Goal: Task Accomplishment & Management: Complete application form

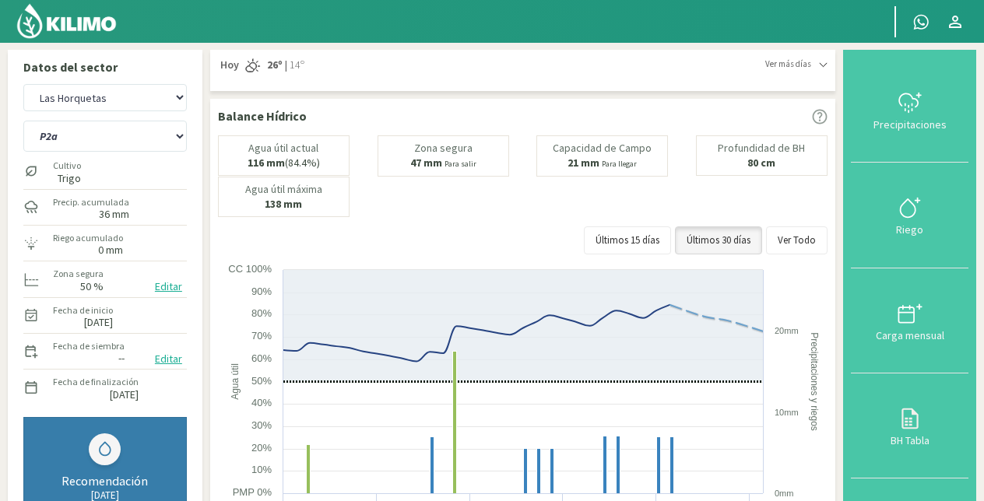
select select "7: Object"
click at [104, 137] on select "P10 P12 P14 P1a P1c P2a P2b P3a P3c P4c P5b P5c P6c P7c P8a P8b" at bounding box center [105, 136] width 164 height 31
select select "50: Object"
click at [23, 121] on select "P10 P12 P14 P1a P1c P2a P2b P3a P3c P4c P5b P5c P6c P7c P8a P8b" at bounding box center [105, 136] width 164 height 31
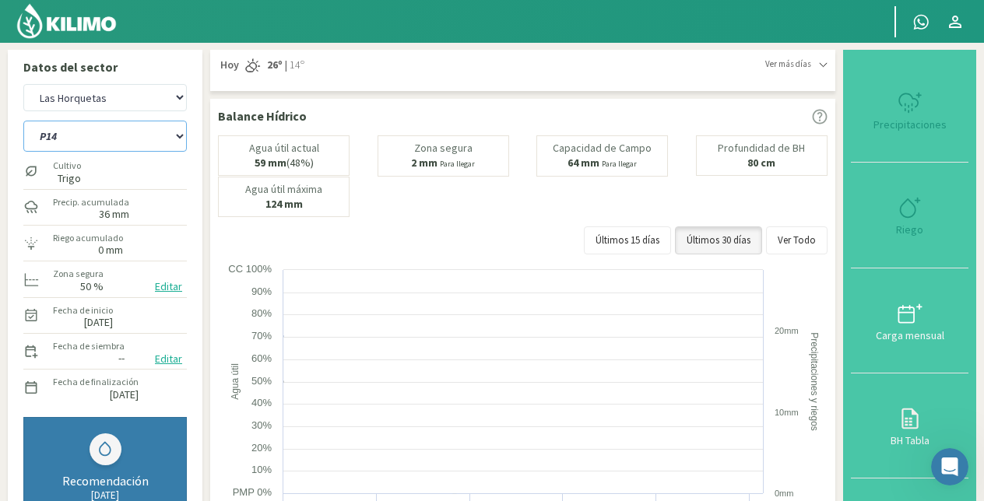
select select "9: Object"
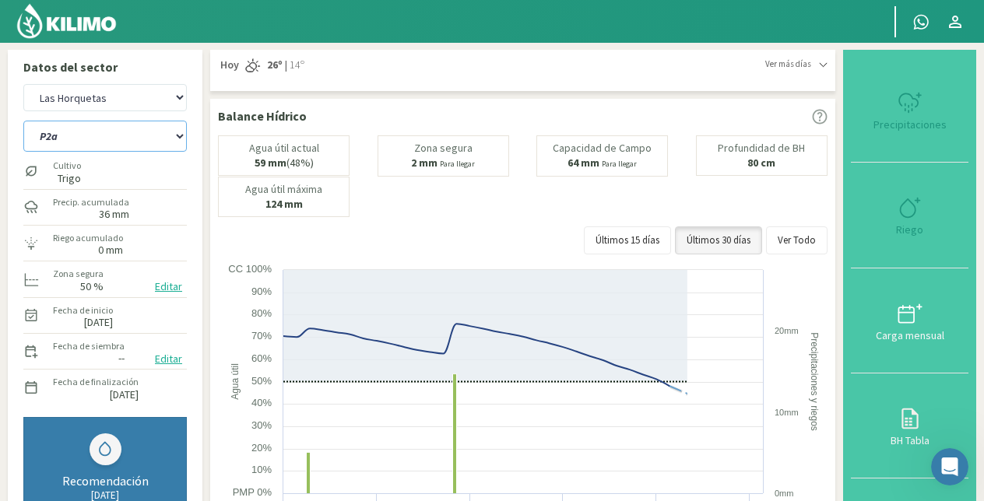
select select "66: Object"
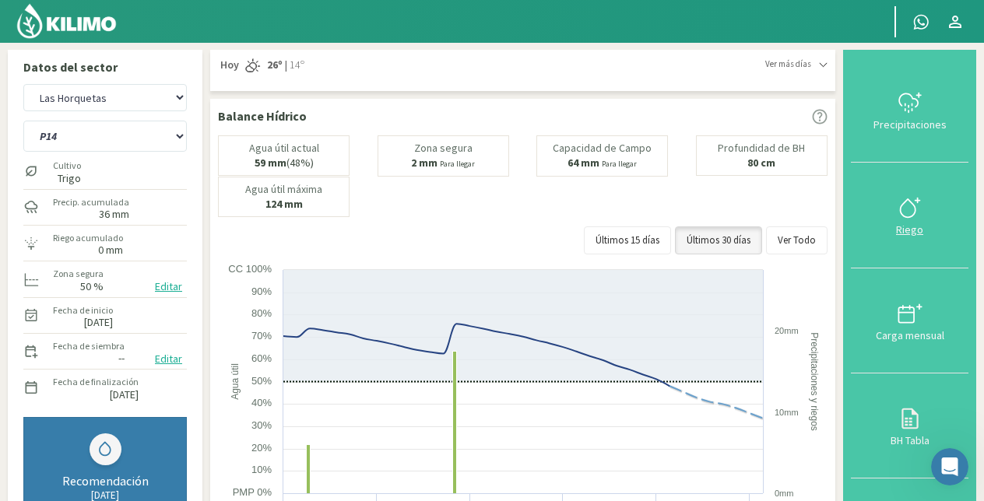
click at [909, 224] on div "Riego" at bounding box center [910, 229] width 108 height 11
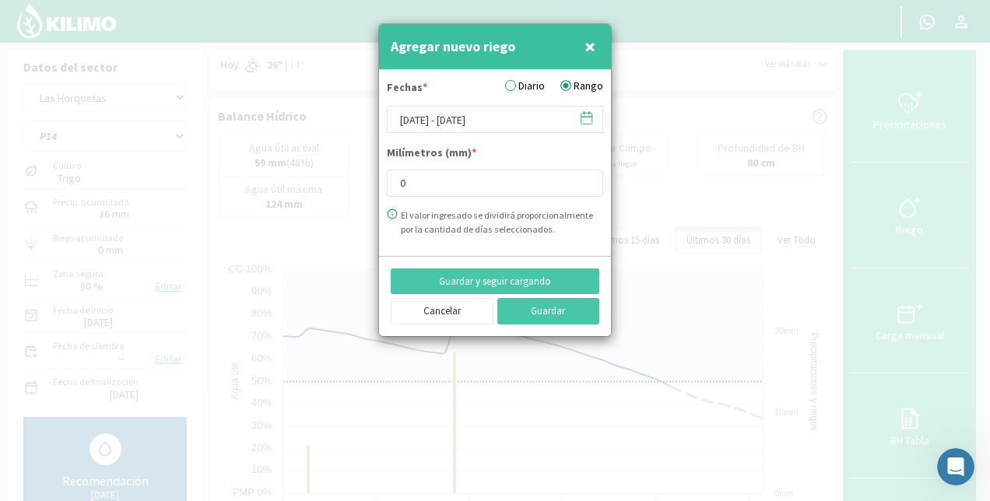
click at [529, 82] on label "Diario" at bounding box center [525, 86] width 40 height 16
click at [0, 0] on input "Diario" at bounding box center [0, 0] width 0 height 0
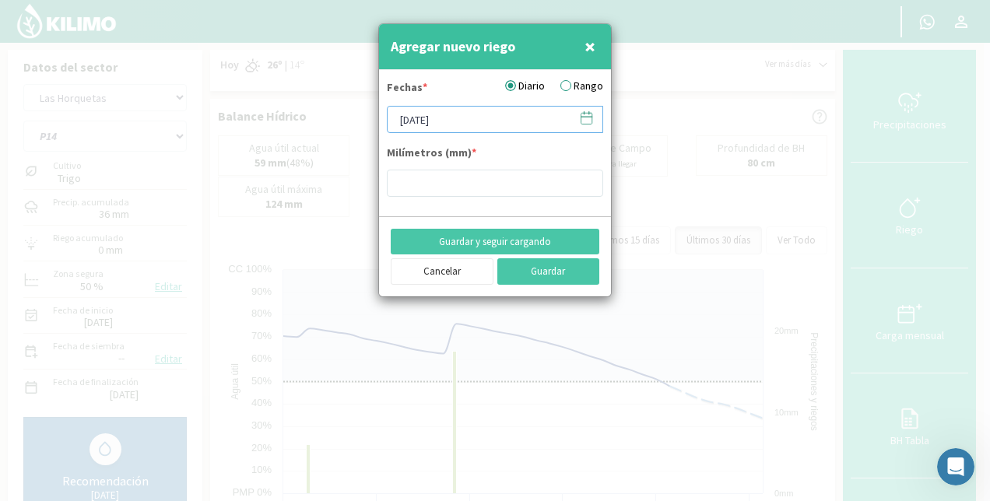
click at [434, 118] on input "[DATE]" at bounding box center [495, 119] width 216 height 27
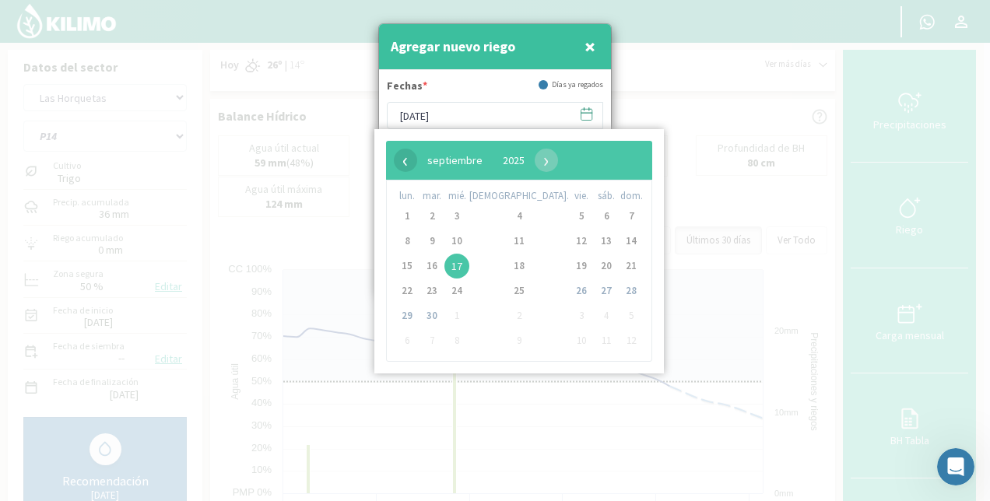
click at [404, 153] on span "‹" at bounding box center [405, 160] width 23 height 23
click at [507, 315] on span "28" at bounding box center [519, 316] width 25 height 25
type input "[DATE]"
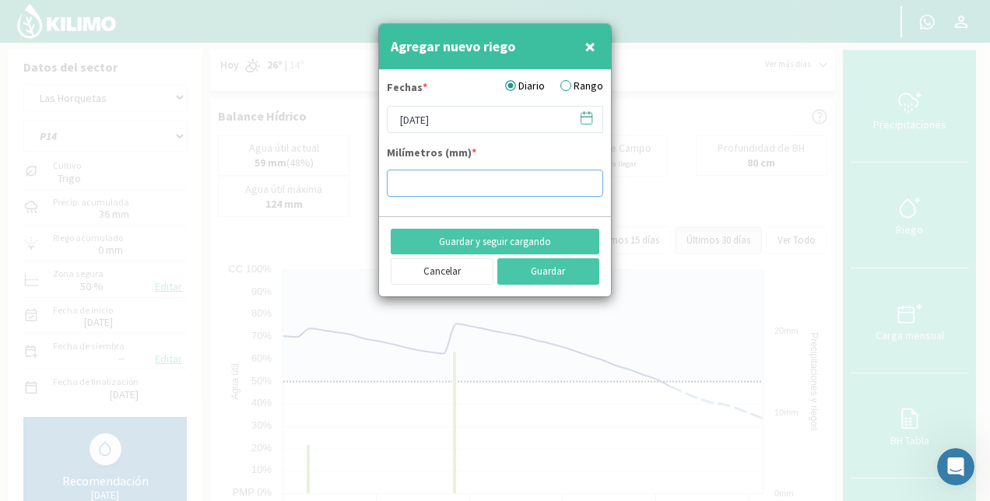
click at [462, 185] on input "number" at bounding box center [495, 183] width 216 height 27
type input "15"
click at [540, 237] on button "Guardar y seguir cargando" at bounding box center [495, 242] width 209 height 26
click at [571, 83] on label "Rango" at bounding box center [582, 86] width 43 height 16
click at [0, 0] on input "Rango" at bounding box center [0, 0] width 0 height 0
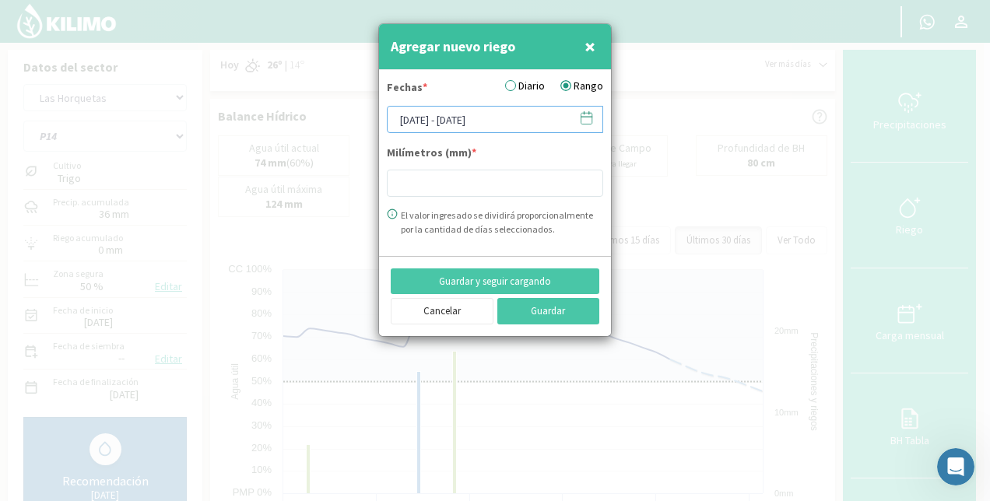
click at [431, 121] on input "[DATE] - [DATE]" at bounding box center [495, 119] width 216 height 27
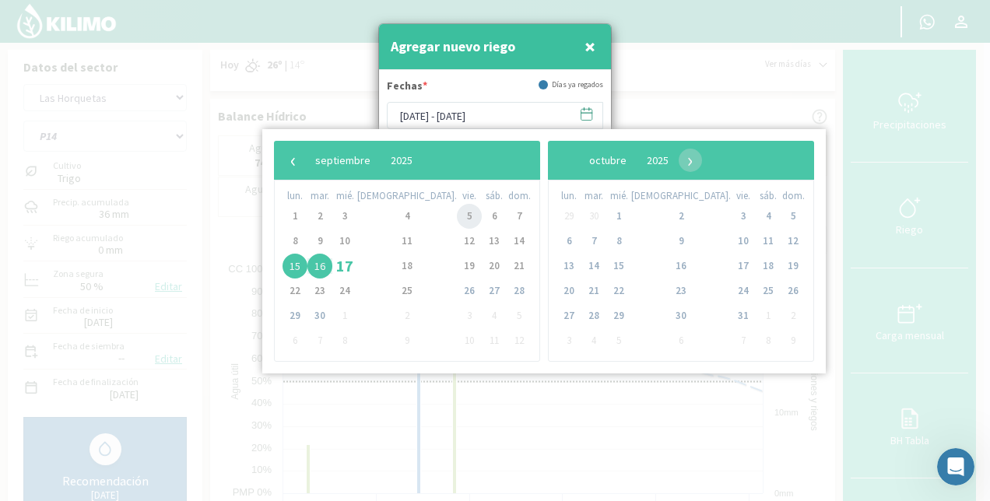
click at [457, 218] on span "5" at bounding box center [469, 216] width 25 height 25
click at [294, 239] on span "8" at bounding box center [295, 241] width 25 height 25
type input "[DATE] - [DATE]"
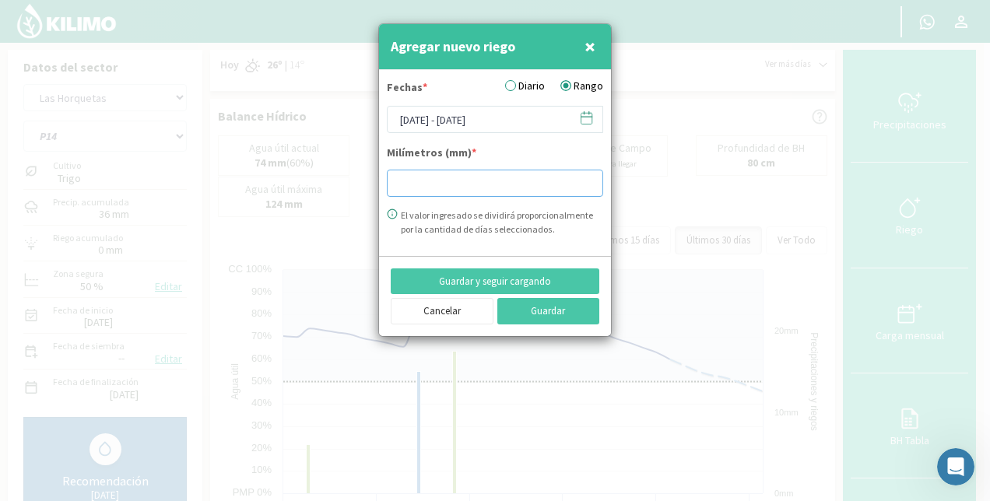
click at [419, 185] on input "number" at bounding box center [495, 183] width 216 height 27
type input "47.5"
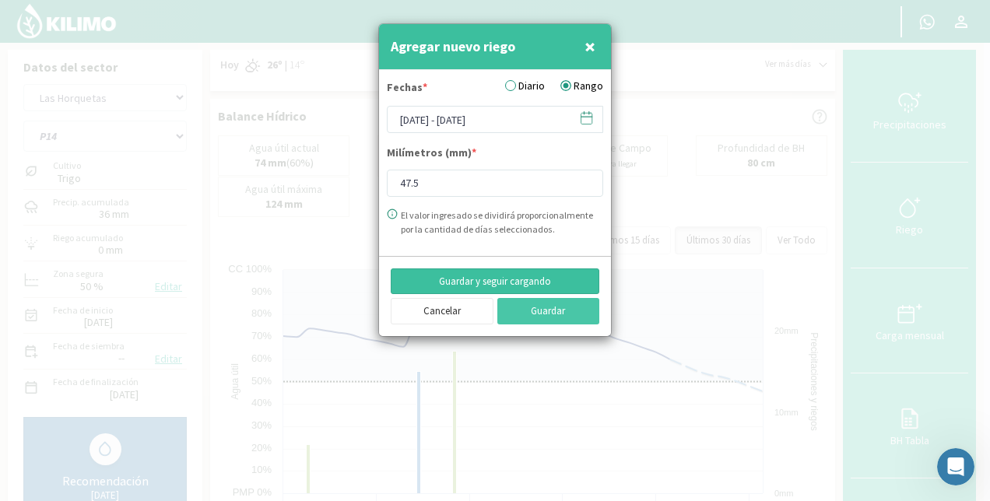
click at [514, 280] on button "Guardar y seguir cargando" at bounding box center [495, 282] width 209 height 26
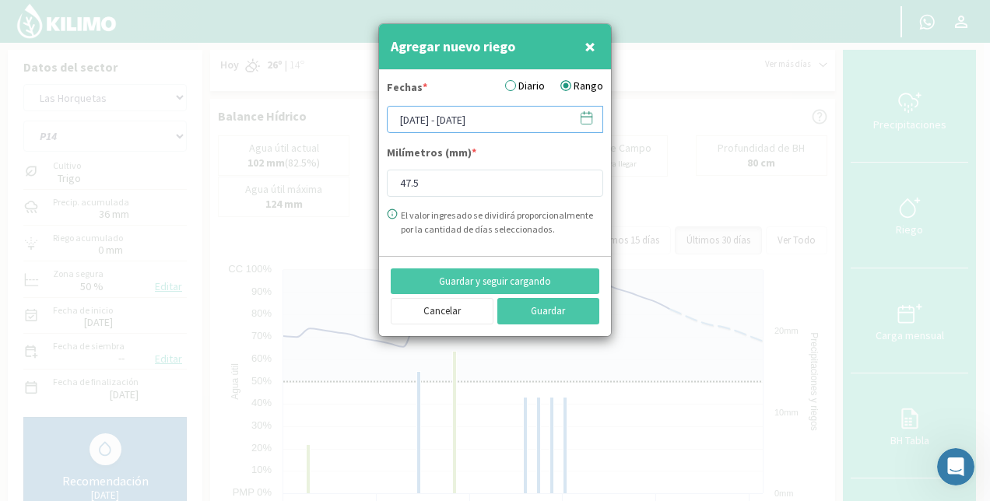
click at [487, 118] on input "[DATE] - [DATE]" at bounding box center [495, 119] width 216 height 27
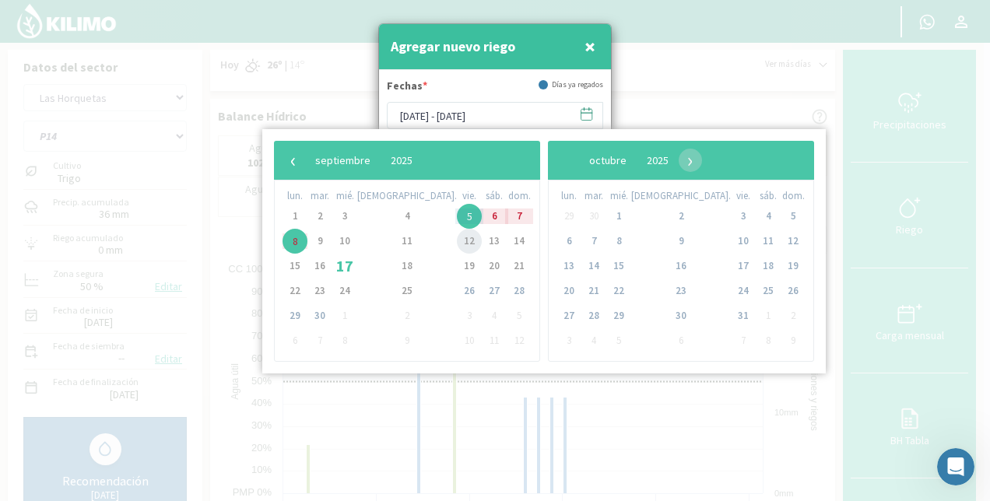
click at [457, 244] on span "12" at bounding box center [469, 241] width 25 height 25
click at [482, 243] on span "13" at bounding box center [494, 241] width 25 height 25
type input "[DATE] - [DATE]"
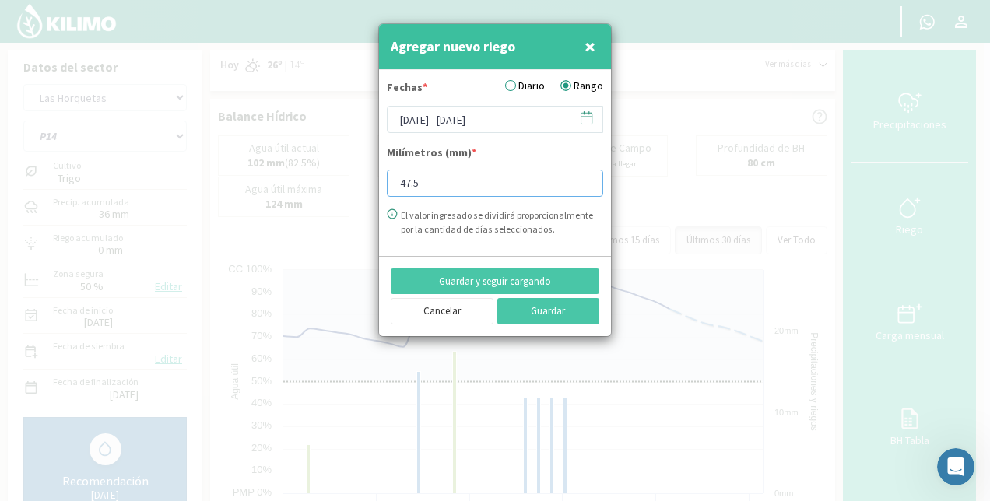
drag, startPoint x: 405, startPoint y: 181, endPoint x: 355, endPoint y: 191, distance: 50.8
click at [355, 191] on div "Agregar nuevo riego × Fechas * Diario Rango [DATE] - [DATE] Milímetros (mm) * 4…" at bounding box center [495, 250] width 990 height 501
type input "23"
click at [502, 266] on div "Guardar y seguir cargando Cancelar Guardar" at bounding box center [495, 296] width 232 height 81
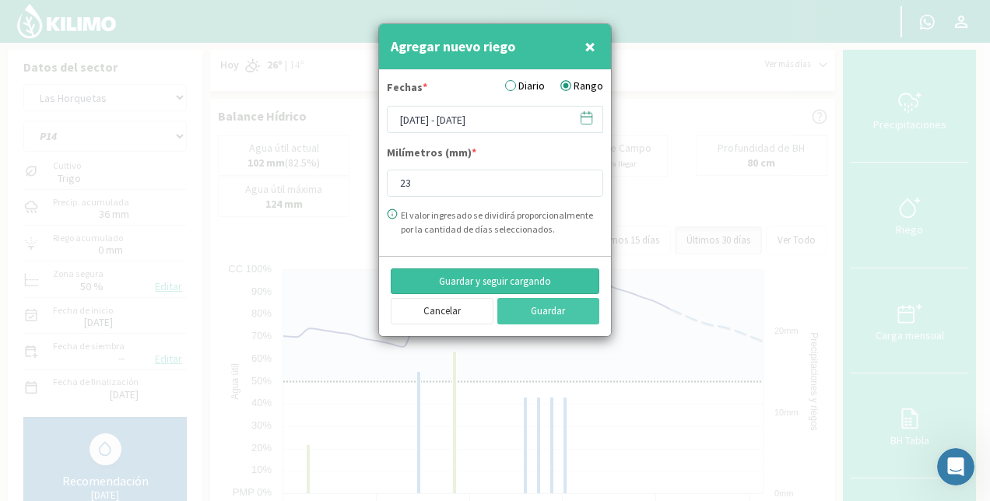
click at [508, 281] on button "Guardar y seguir cargando" at bounding box center [495, 282] width 209 height 26
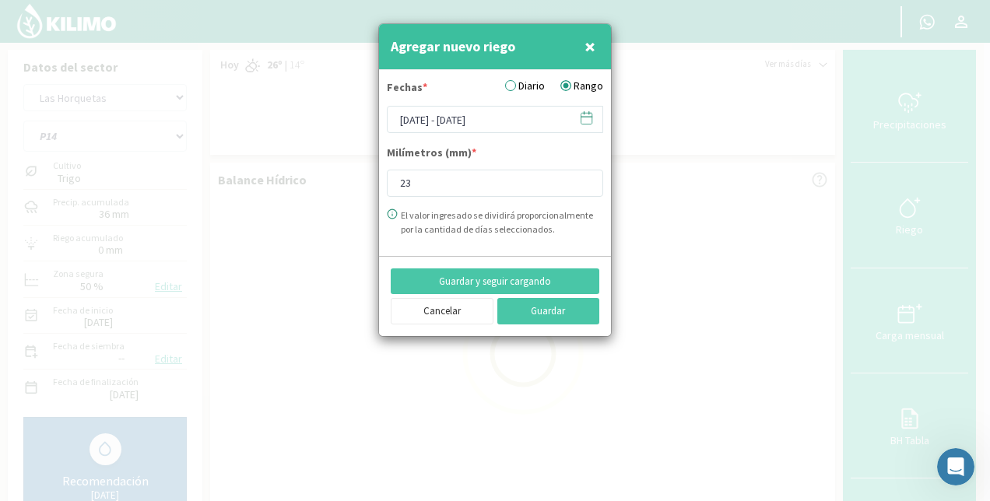
click at [512, 79] on label "Diario" at bounding box center [525, 86] width 40 height 16
click at [0, 0] on input "Diario" at bounding box center [0, 0] width 0 height 0
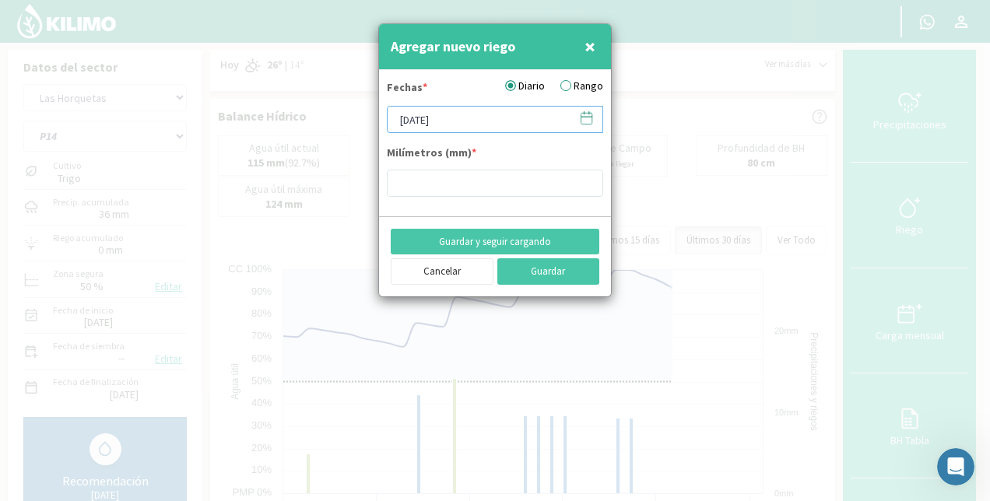
click at [428, 128] on input "[DATE]" at bounding box center [495, 119] width 216 height 27
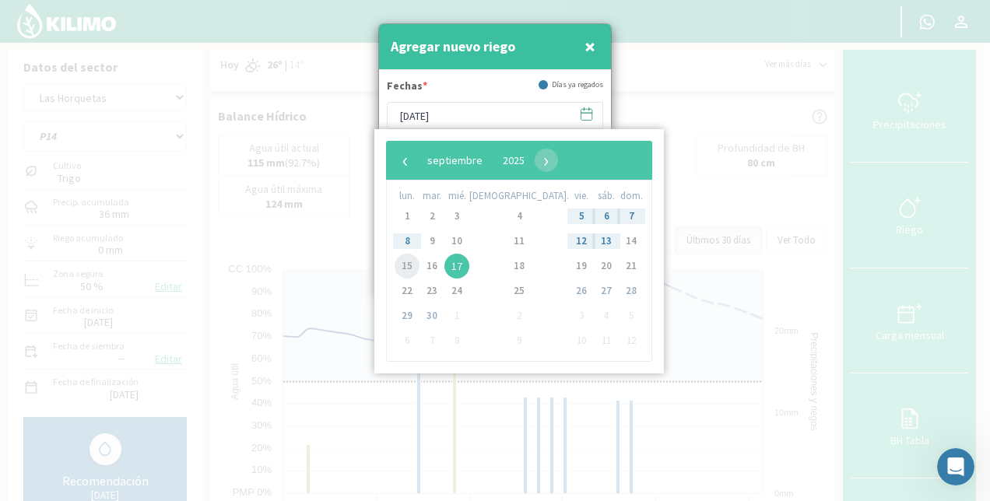
click at [410, 263] on span "15" at bounding box center [407, 266] width 25 height 25
type input "[DATE]"
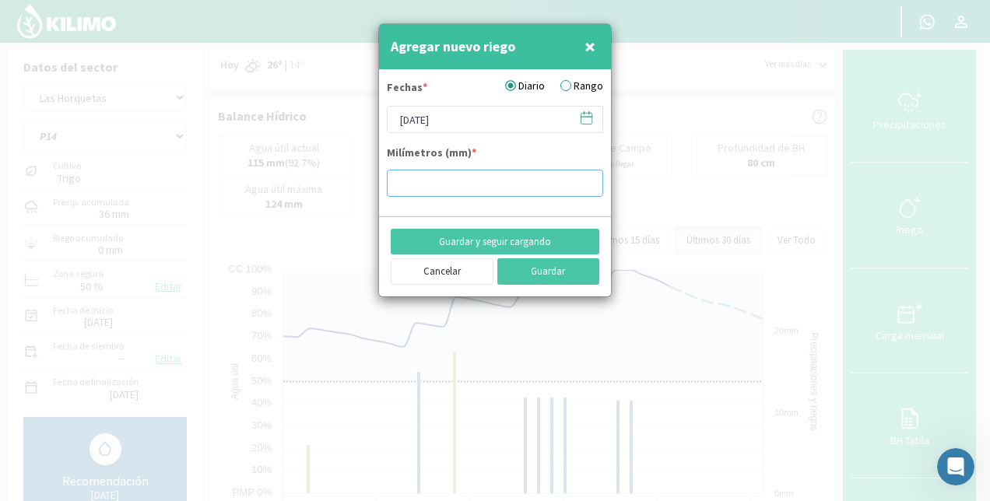
click at [462, 181] on input "number" at bounding box center [495, 183] width 216 height 27
type input "11"
click at [543, 263] on button "Guardar" at bounding box center [549, 271] width 103 height 26
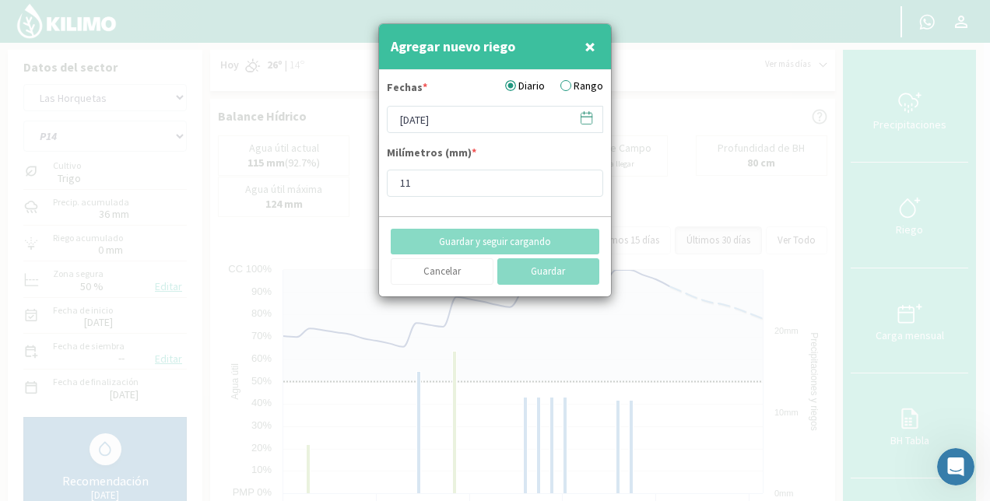
type input "[DATE]"
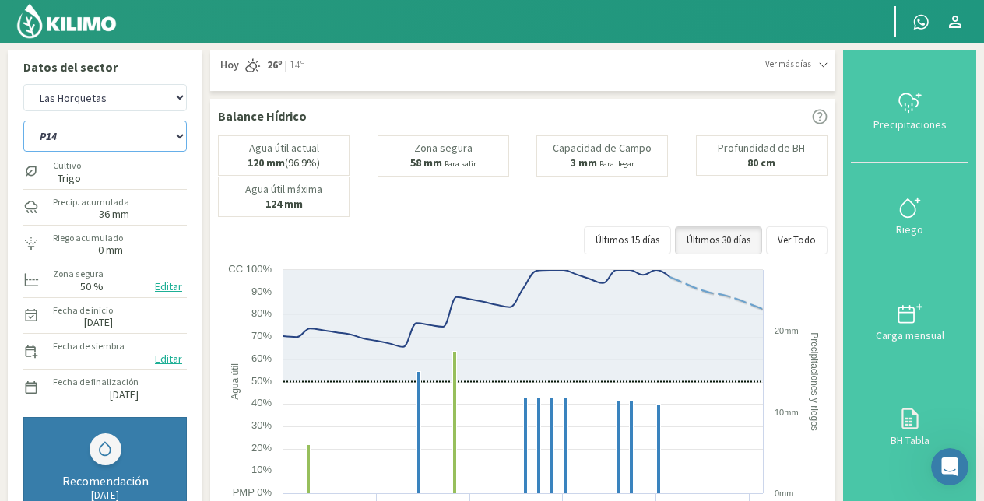
click at [100, 139] on select "P10 P12 P14 P1a P1c P2a P2b P3a P3c P4c P5b P5c P6c P7c P8a P8b" at bounding box center [105, 136] width 164 height 31
select select "67: Object"
click at [23, 121] on select "P10 P12 P14 P1a P1c P2a P2b P3a P3c P4c P5b P5c P6c P7c P8a P8b" at bounding box center [105, 136] width 164 height 31
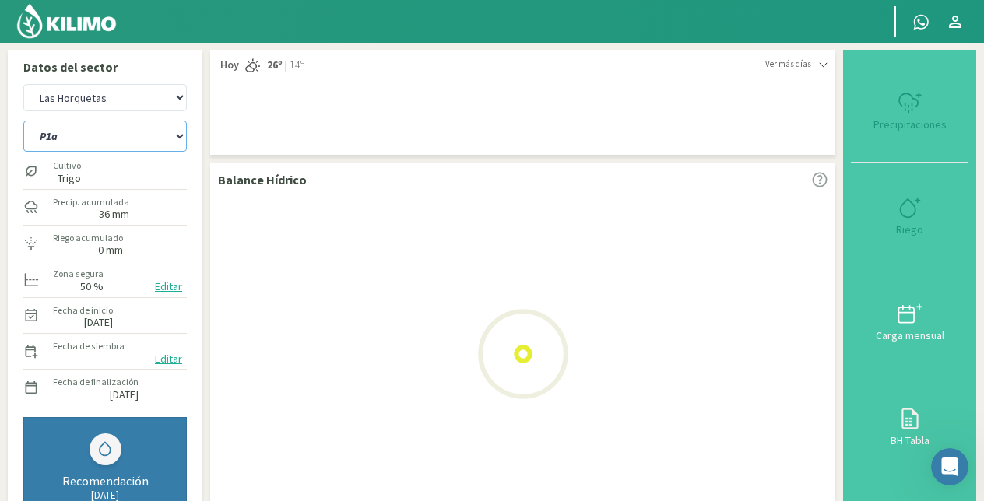
select select "11: Object"
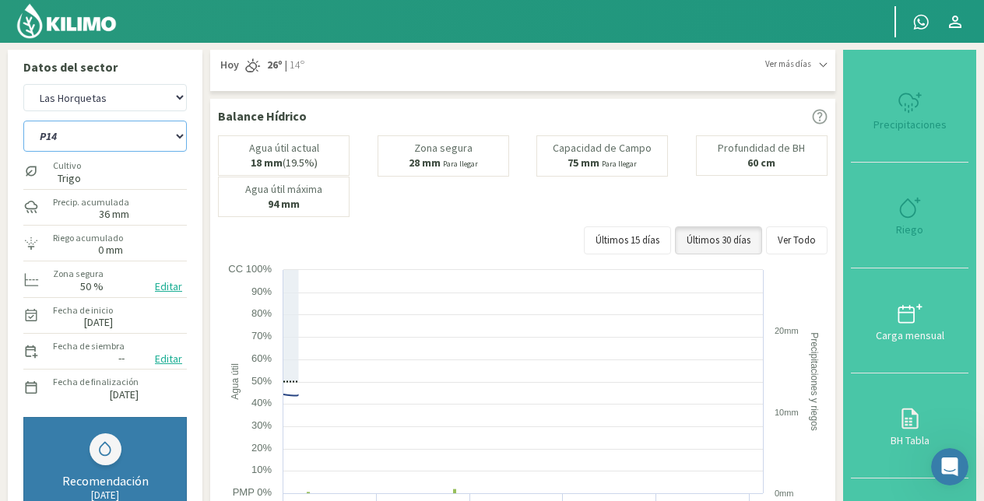
select select "83: Object"
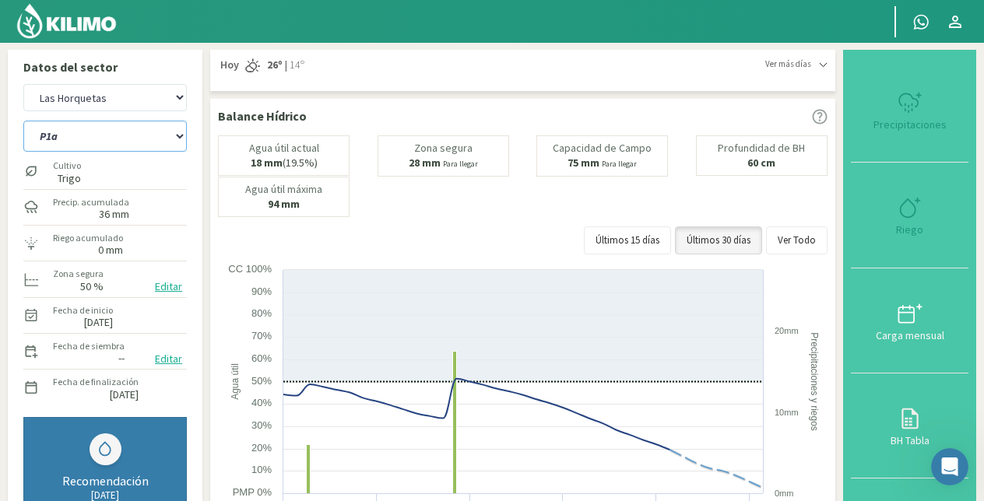
type input "0"
click at [913, 215] on icon at bounding box center [910, 207] width 25 height 25
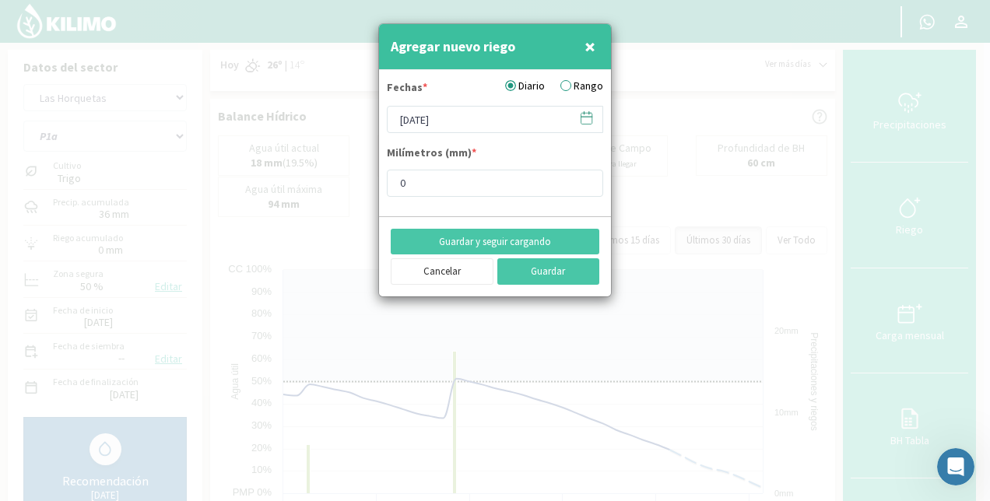
click at [567, 85] on label "Rango" at bounding box center [582, 86] width 43 height 16
click at [0, 0] on input "Rango" at bounding box center [0, 0] width 0 height 0
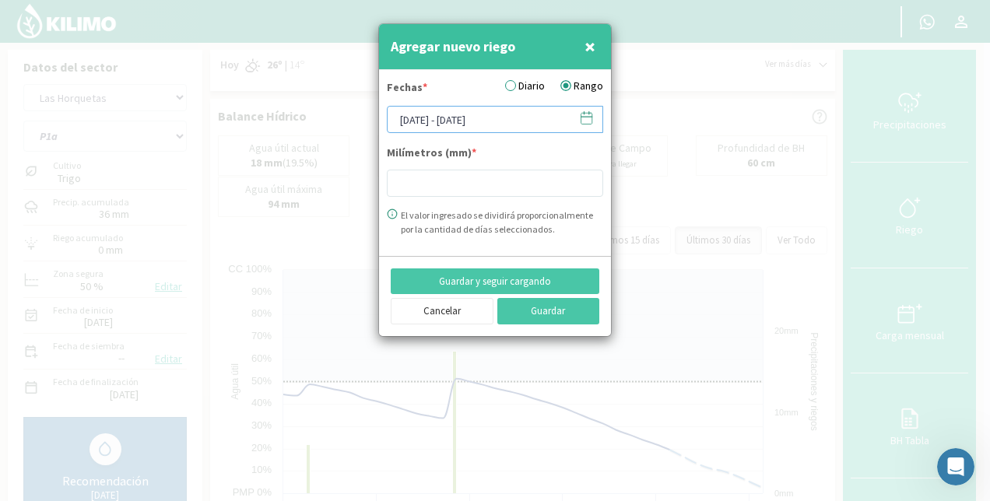
click at [434, 123] on input "[DATE] - [DATE]" at bounding box center [495, 119] width 216 height 27
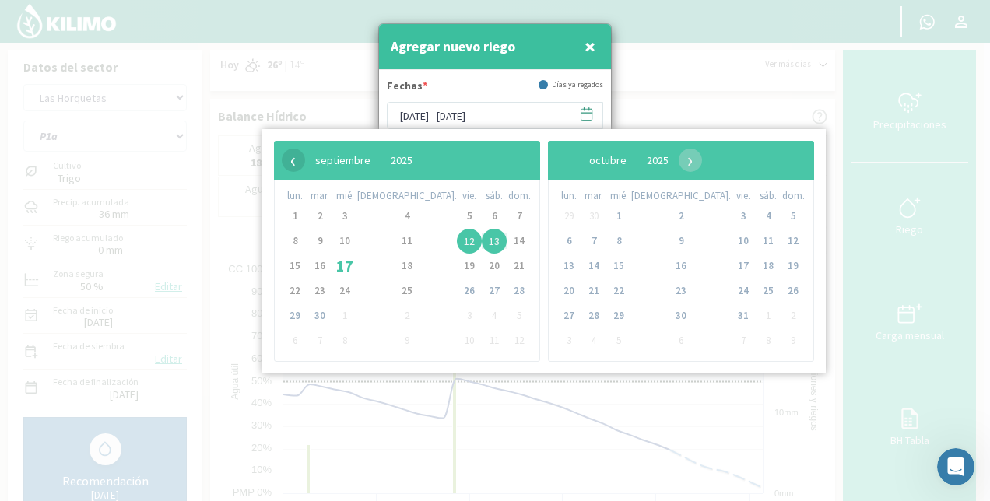
click at [294, 163] on span "‹" at bounding box center [293, 160] width 23 height 23
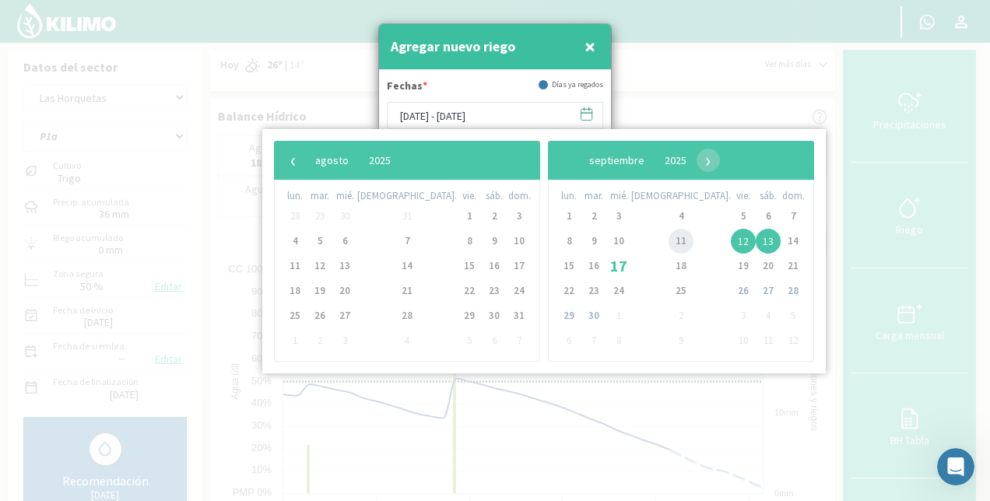
click at [669, 237] on span "11" at bounding box center [681, 241] width 25 height 25
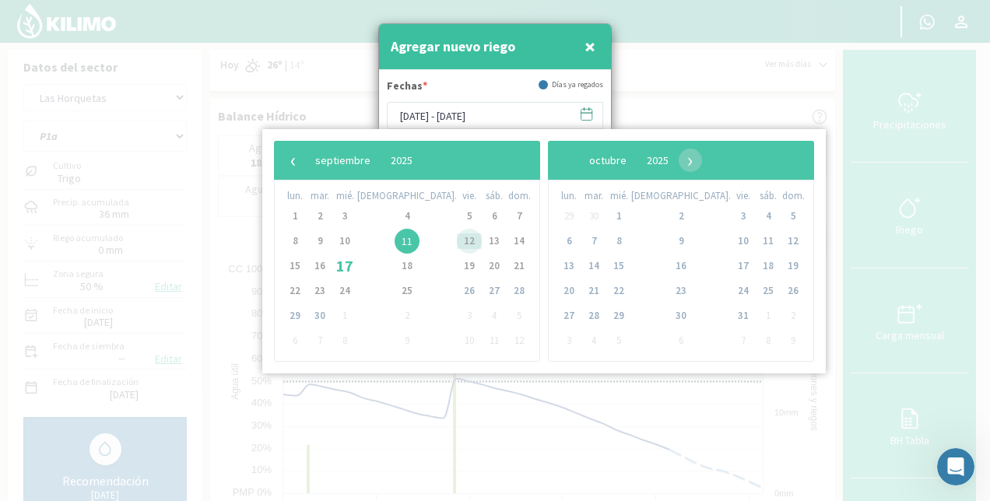
click at [457, 241] on span "12" at bounding box center [469, 241] width 25 height 25
type input "[DATE] - [DATE]"
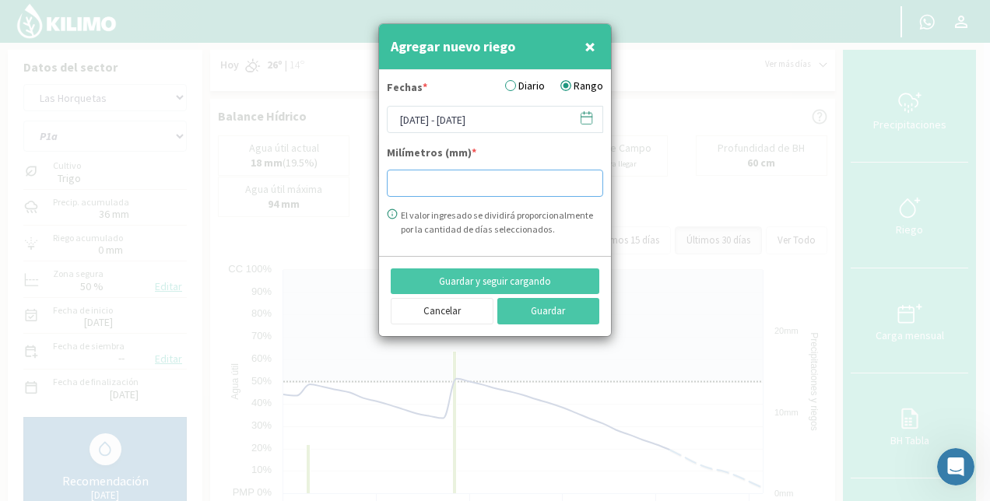
click at [420, 181] on input "number" at bounding box center [495, 183] width 216 height 27
type input "17.96"
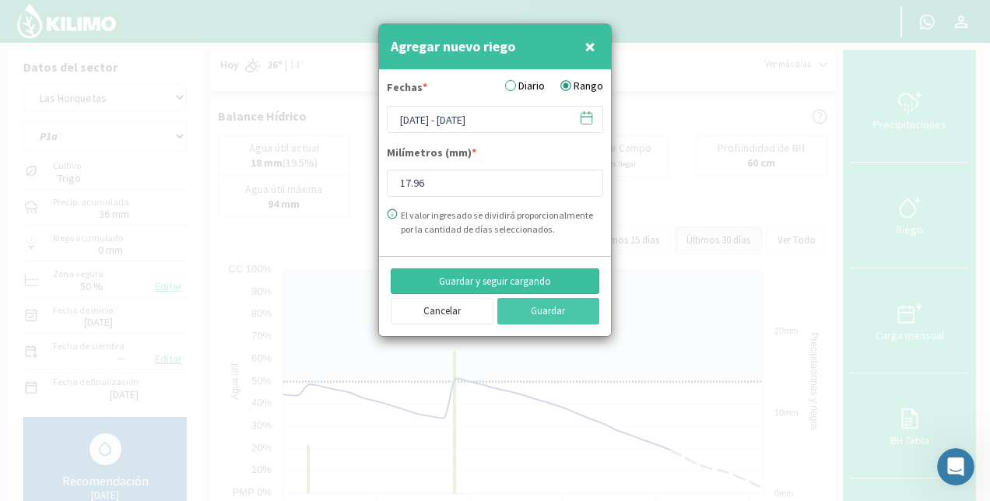
click at [500, 280] on button "Guardar y seguir cargando" at bounding box center [495, 282] width 209 height 26
click at [451, 117] on input "[DATE] - [DATE]" at bounding box center [495, 119] width 216 height 27
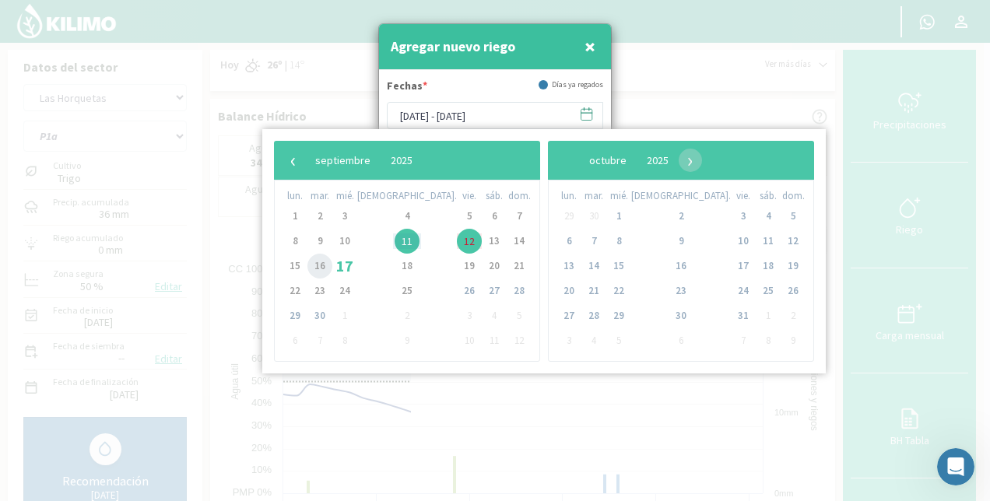
click at [324, 266] on span "16" at bounding box center [320, 266] width 25 height 25
type input "[DATE] - [DATE]"
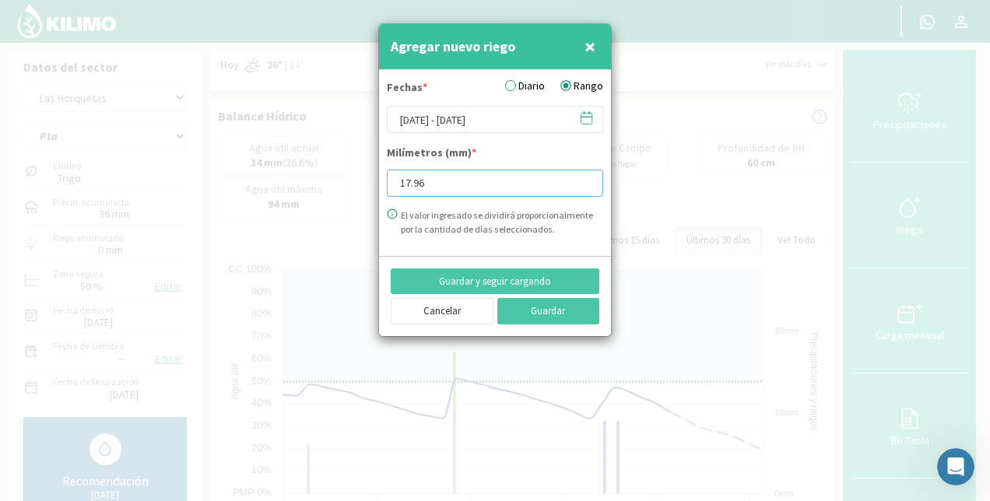
drag, startPoint x: 431, startPoint y: 185, endPoint x: 386, endPoint y: 185, distance: 45.2
click at [386, 185] on form "Fechas * Diario Rango [DATE] - [DATE] Milímetros (mm) * 17.96 El valor ingresad…" at bounding box center [495, 163] width 232 height 186
type input "10.33"
click at [545, 301] on button "Guardar" at bounding box center [549, 311] width 103 height 26
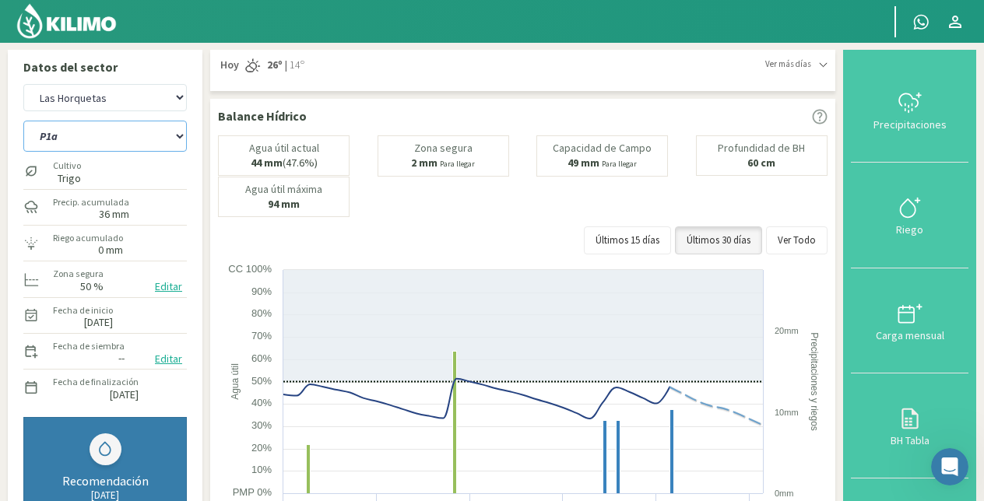
click at [104, 130] on select "P10 P12 P14 P1a P1c P2a P2b P3a P3c P4c P5b P5c P6c P7c P8a P8b" at bounding box center [105, 136] width 164 height 31
select select "84: Object"
click at [23, 121] on select "P10 P12 P14 P1a P1c P2a P2b P3a P3c P4c P5b P5c P6c P7c P8a P8b" at bounding box center [105, 136] width 164 height 31
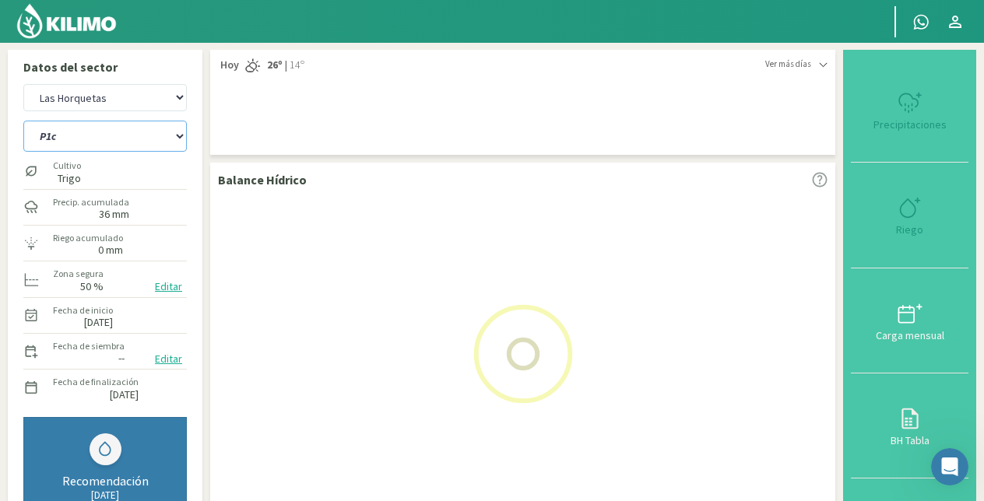
select select "13: Object"
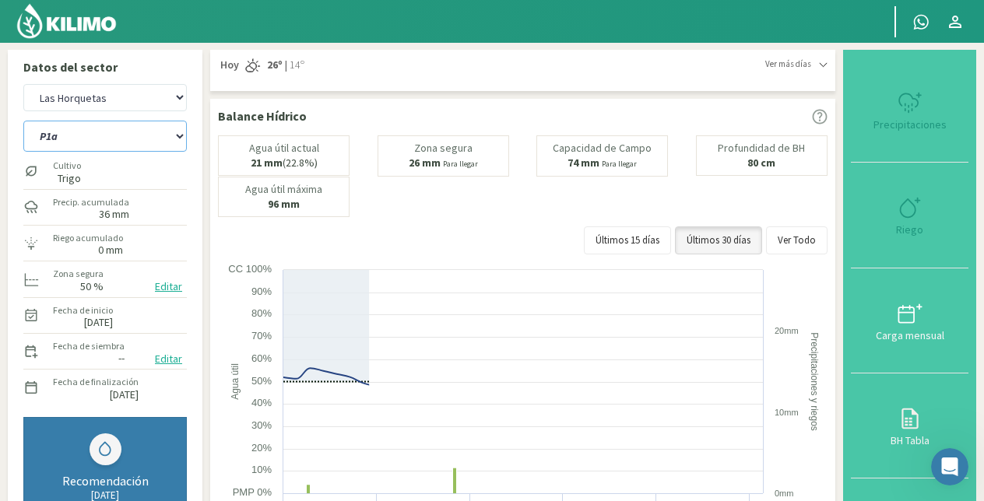
select select "100: Object"
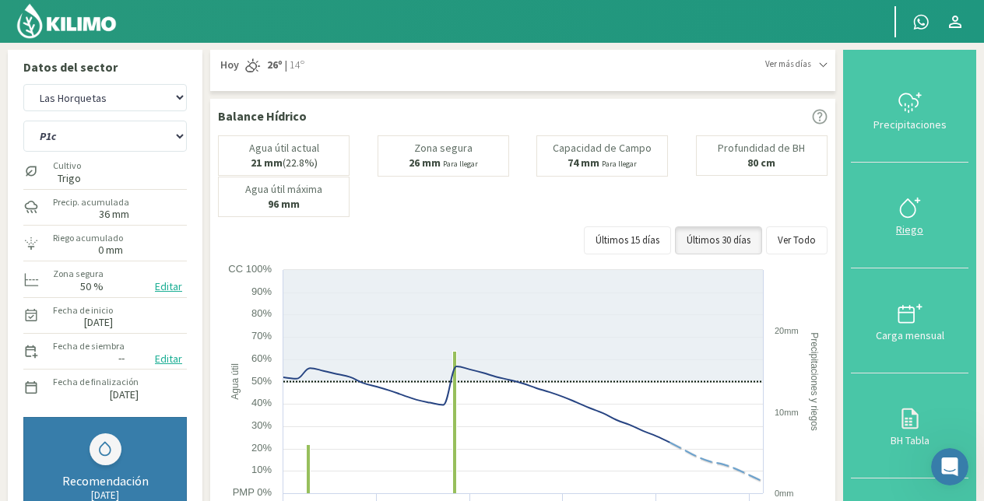
click at [906, 198] on icon at bounding box center [910, 207] width 25 height 25
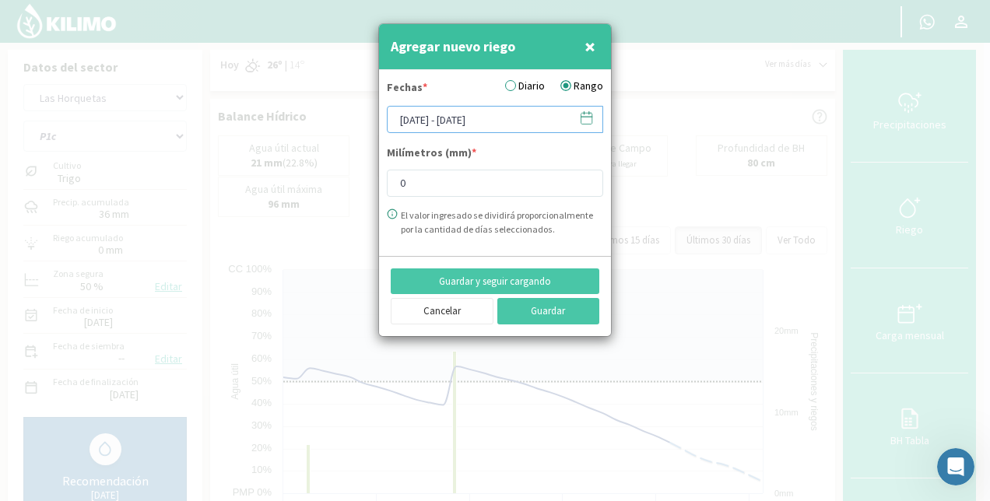
click at [467, 130] on input "[DATE] - [DATE]" at bounding box center [495, 119] width 216 height 27
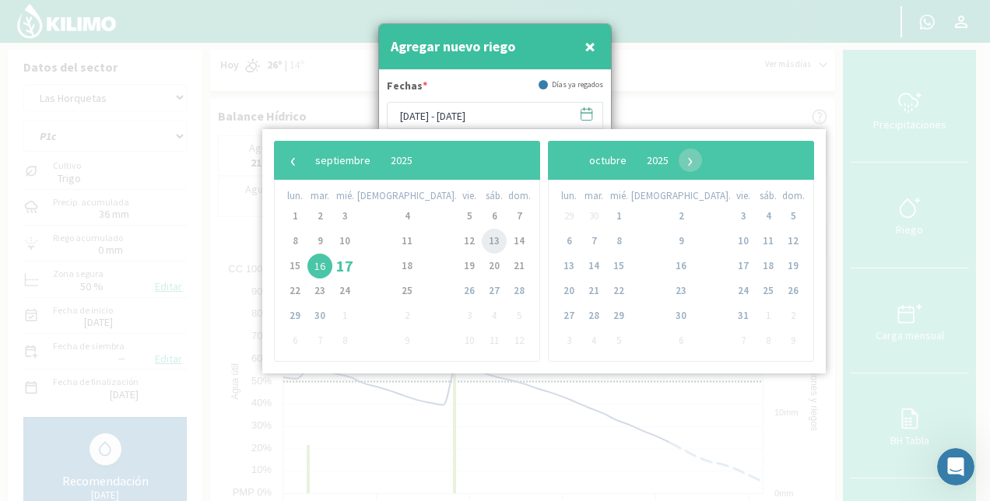
click at [482, 240] on span "13" at bounding box center [494, 241] width 25 height 25
click at [283, 263] on span "15" at bounding box center [295, 266] width 25 height 25
type input "[DATE] - [DATE]"
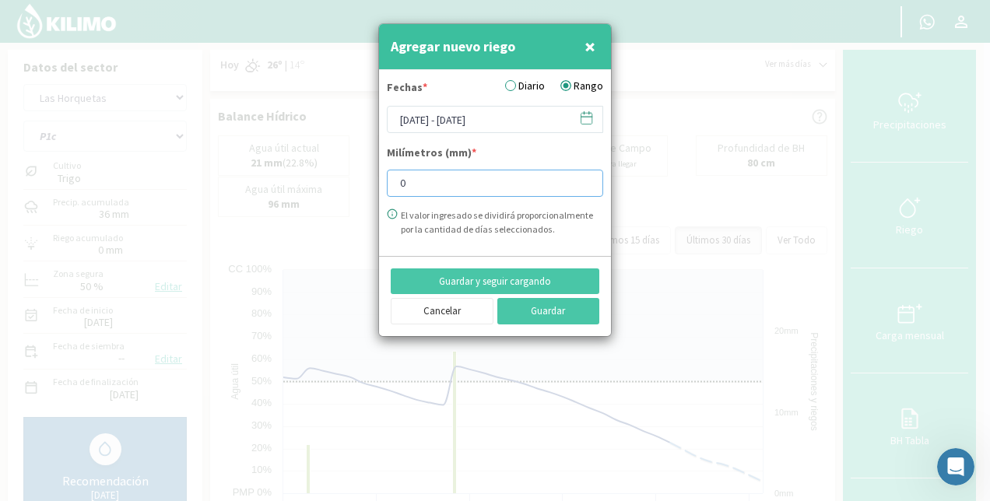
drag, startPoint x: 424, startPoint y: 185, endPoint x: 364, endPoint y: 202, distance: 61.4
click at [364, 202] on div "Agregar nuevo riego × Fechas * Diario Rango [DATE] - [DATE] Milímetros (mm) * 0…" at bounding box center [495, 250] width 990 height 501
type input "35.47"
click at [542, 315] on button "Guardar" at bounding box center [549, 311] width 103 height 26
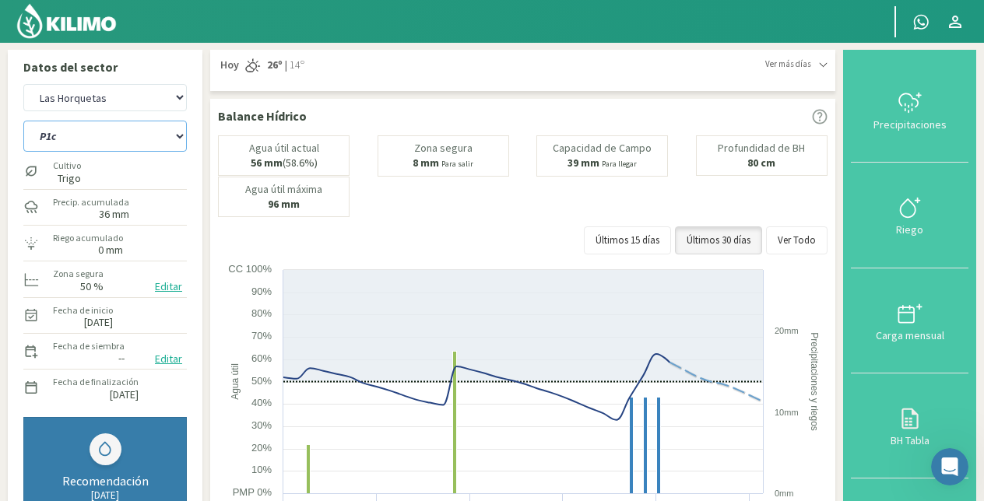
click at [100, 134] on select "P10 P12 P14 P1a P1c P2a P2b P3a P3c P4c P5b P5c P6c P7c P8a P8b" at bounding box center [105, 136] width 164 height 31
select select "103: Object"
click at [23, 121] on select "P10 P12 P14 P1a P1c P2a P2b P3a P3c P4c P5b P5c P6c P7c P8a P8b" at bounding box center [105, 136] width 164 height 31
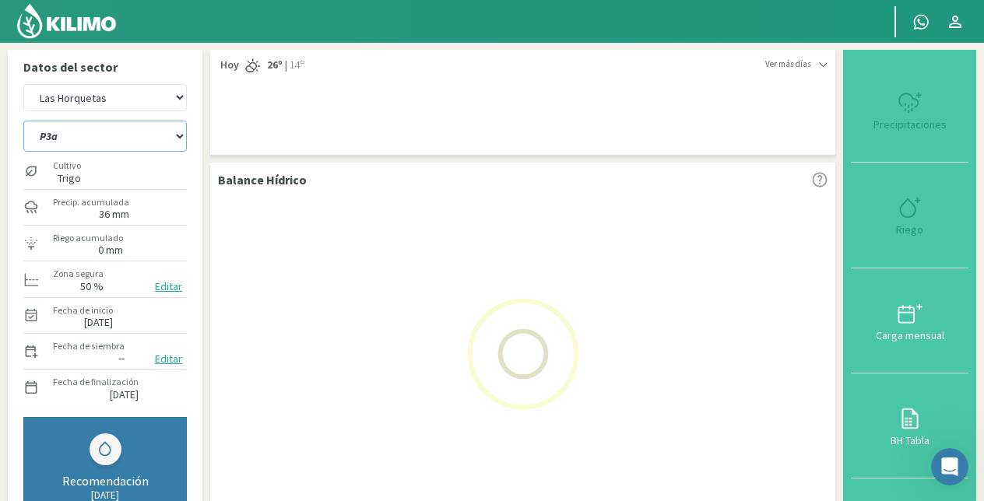
select select "15: Object"
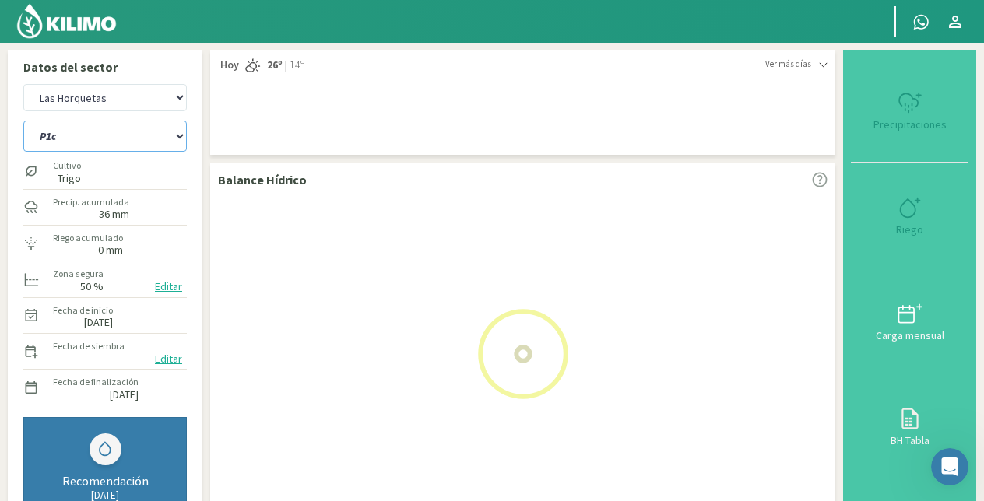
select select "119: Object"
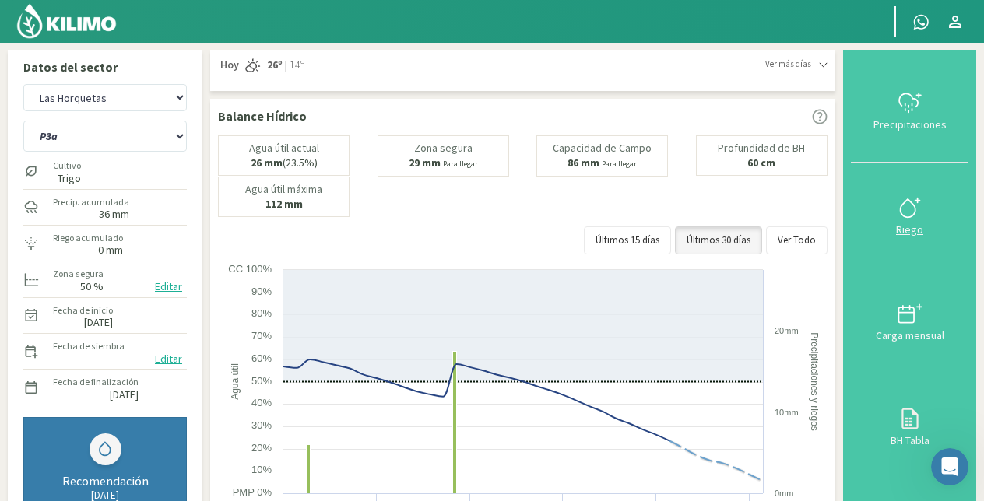
click at [901, 213] on icon at bounding box center [910, 207] width 25 height 25
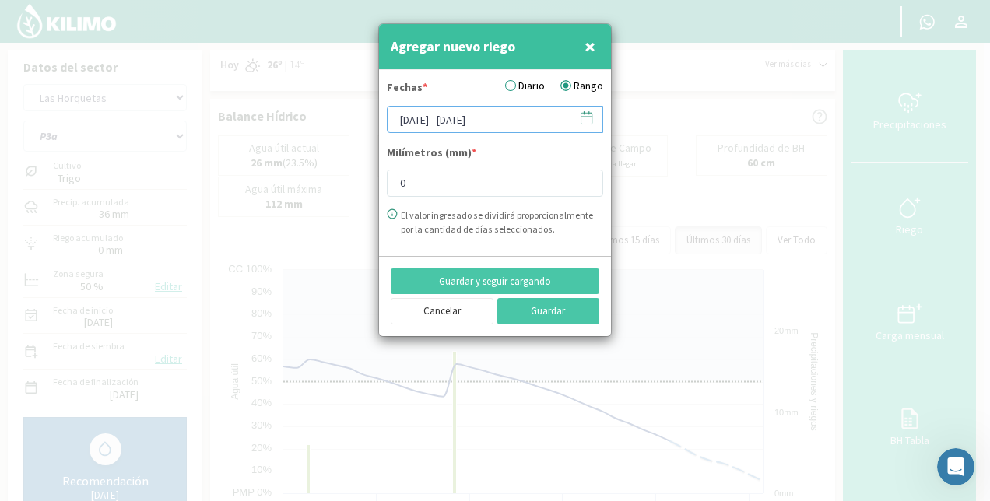
click at [458, 118] on input "[DATE] - [DATE]" at bounding box center [495, 119] width 216 height 27
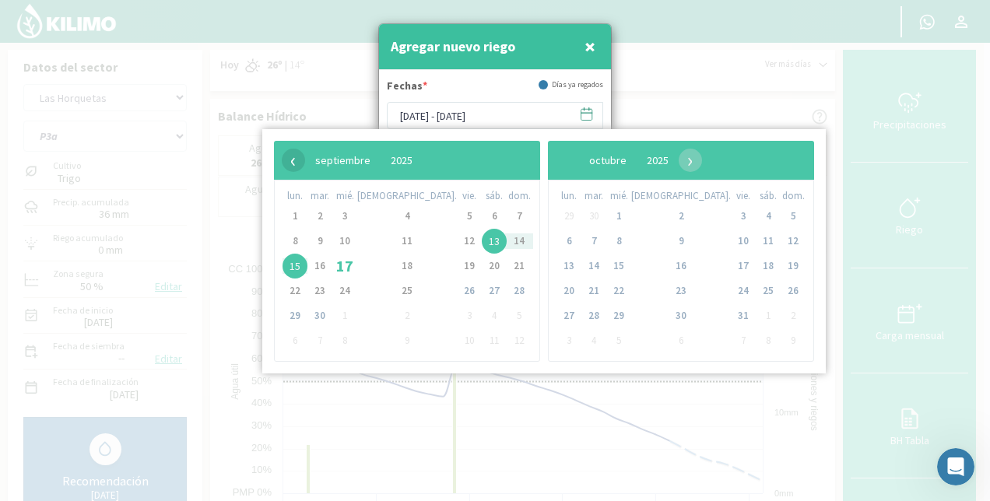
click at [297, 160] on span "‹" at bounding box center [293, 160] width 23 height 23
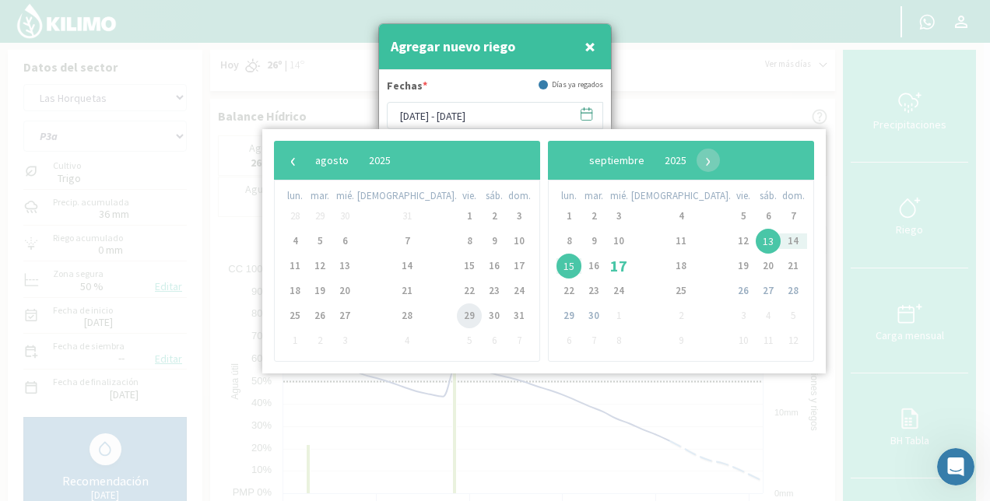
click at [457, 314] on span "29" at bounding box center [469, 316] width 25 height 25
click at [507, 318] on span "31" at bounding box center [519, 316] width 25 height 25
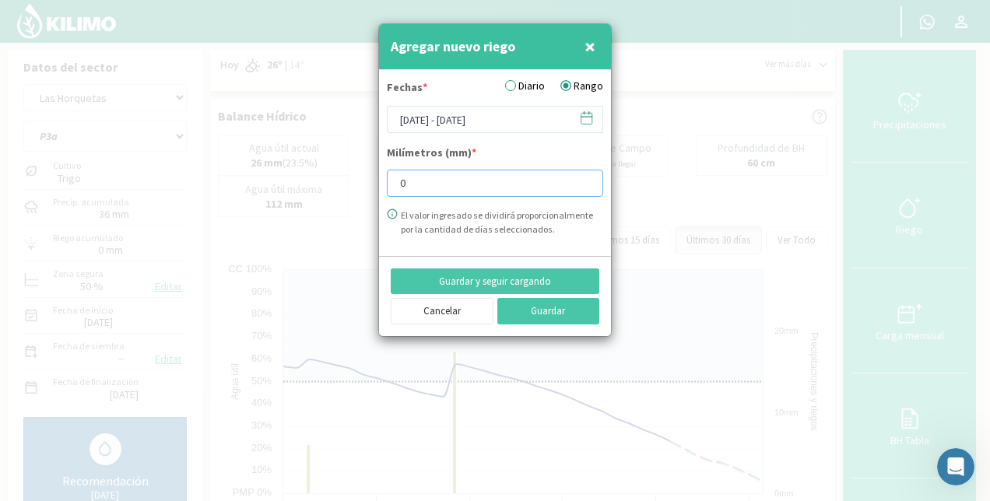
drag, startPoint x: 428, startPoint y: 178, endPoint x: 397, endPoint y: 185, distance: 31.9
click at [397, 185] on input "0" at bounding box center [495, 183] width 216 height 27
click at [472, 123] on input "[DATE] - [DATE]" at bounding box center [495, 119] width 216 height 27
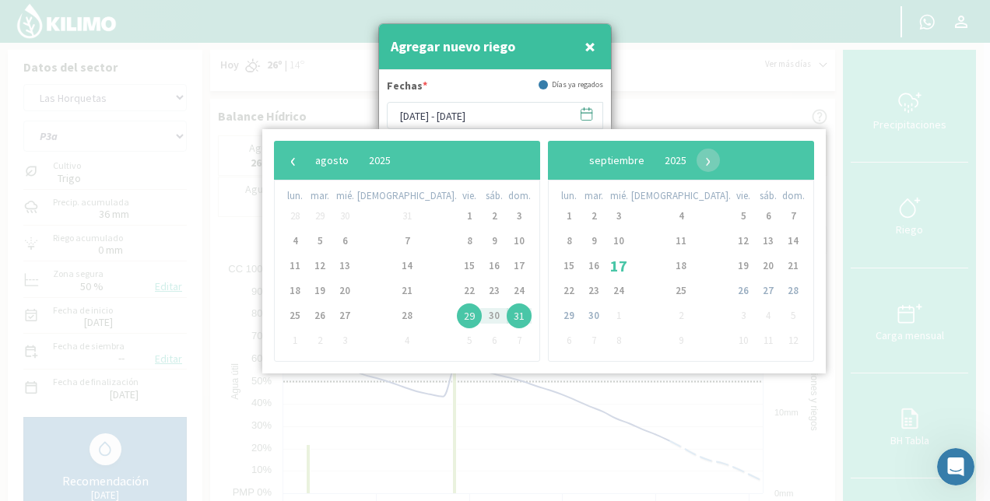
click at [457, 316] on span "29" at bounding box center [469, 316] width 25 height 25
click at [482, 316] on span "30" at bounding box center [494, 316] width 25 height 25
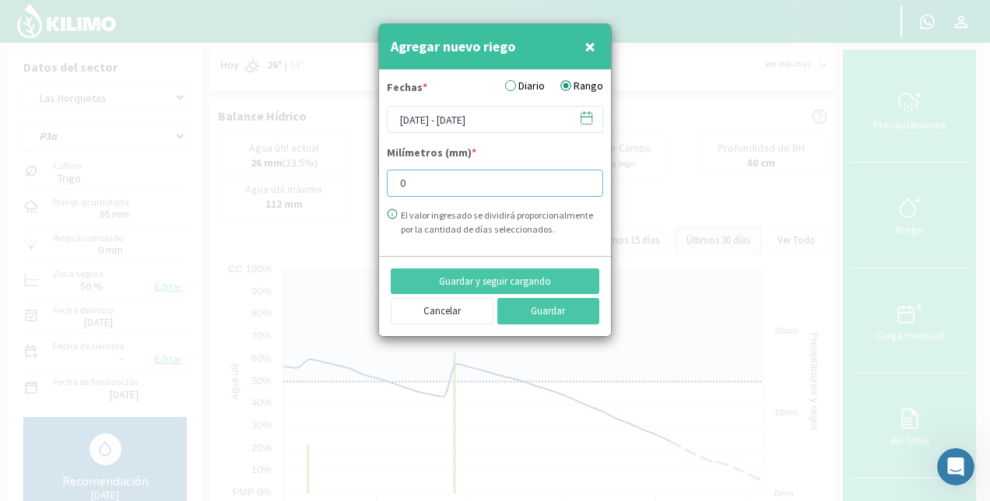
drag, startPoint x: 430, startPoint y: 171, endPoint x: 369, endPoint y: 192, distance: 64.0
click at [369, 192] on div "Agregar nuevo riego × Fechas * Diario Rango [DATE] - [DATE] Milímetros (mm) * 0…" at bounding box center [495, 250] width 990 height 501
click at [466, 118] on input "[DATE] - [DATE]" at bounding box center [495, 119] width 216 height 27
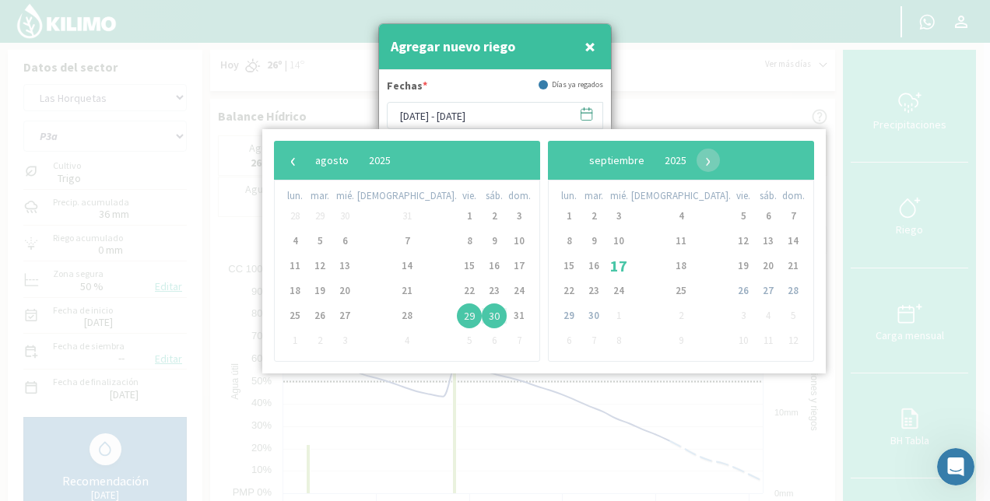
click at [457, 313] on span "29" at bounding box center [469, 316] width 25 height 25
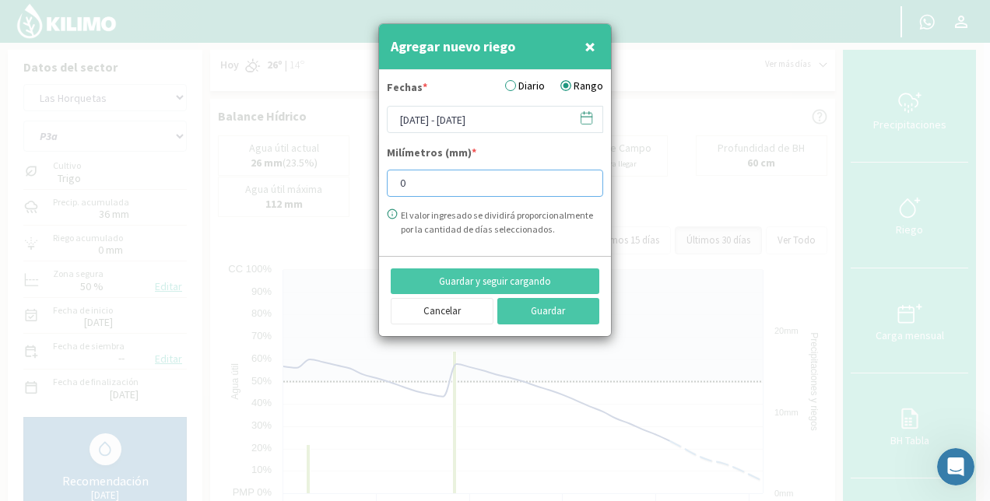
drag, startPoint x: 431, startPoint y: 178, endPoint x: 358, endPoint y: 191, distance: 73.5
click at [358, 191] on div "Agregar nuevo riego × Fechas * Diario Rango [DATE] - [DATE] Milímetros (mm) * 0…" at bounding box center [495, 250] width 990 height 501
click at [448, 117] on input "[DATE] - [DATE]" at bounding box center [495, 119] width 216 height 27
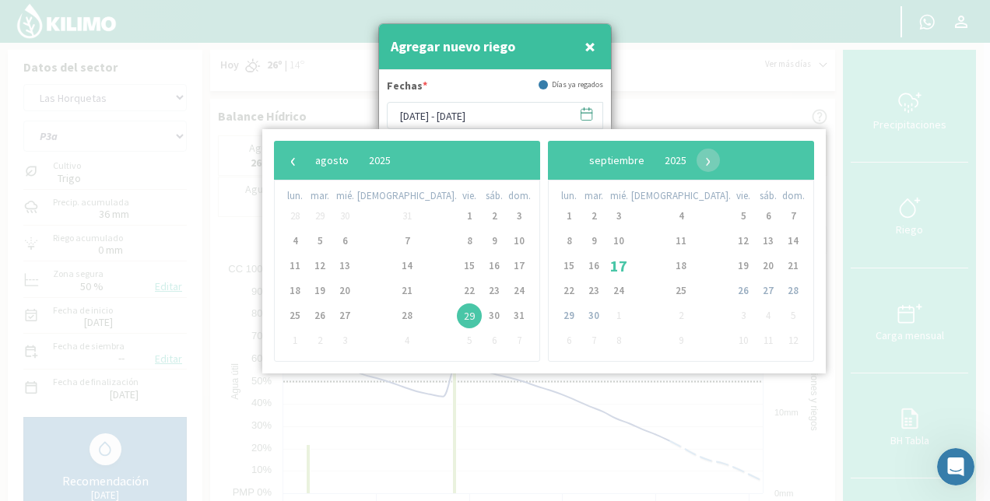
click at [457, 314] on span "29" at bounding box center [469, 316] width 25 height 25
click at [482, 310] on span "30" at bounding box center [494, 316] width 25 height 25
type input "[DATE] - [DATE]"
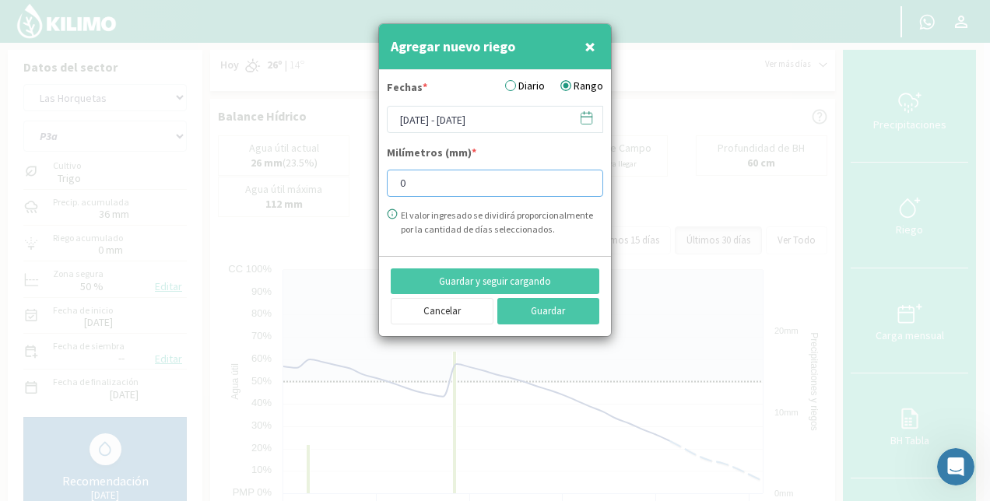
drag, startPoint x: 451, startPoint y: 174, endPoint x: 359, endPoint y: 202, distance: 95.8
click at [359, 202] on div "Agregar nuevo riego × Fechas * Diario Rango [DATE] - [DATE] Milímetros (mm) * 0…" at bounding box center [495, 250] width 990 height 501
type input "9.8"
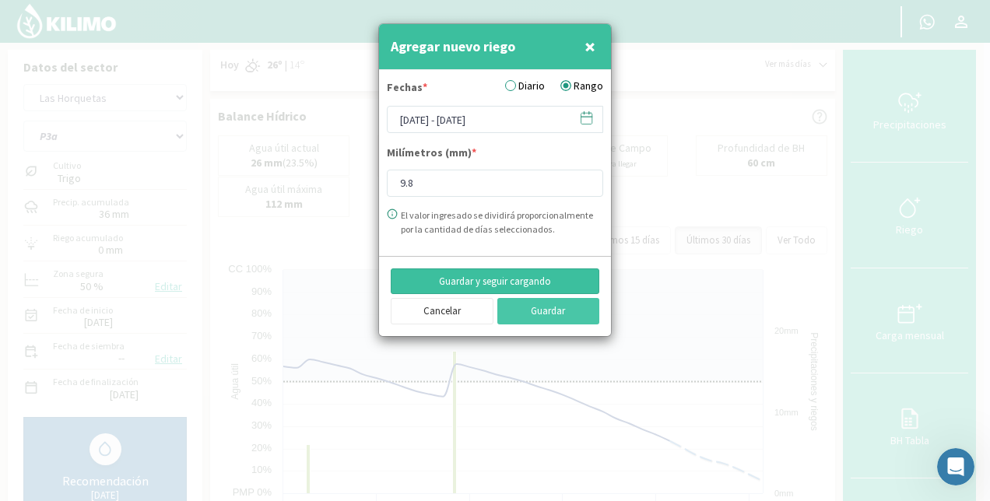
click at [522, 278] on button "Guardar y seguir cargando" at bounding box center [495, 282] width 209 height 26
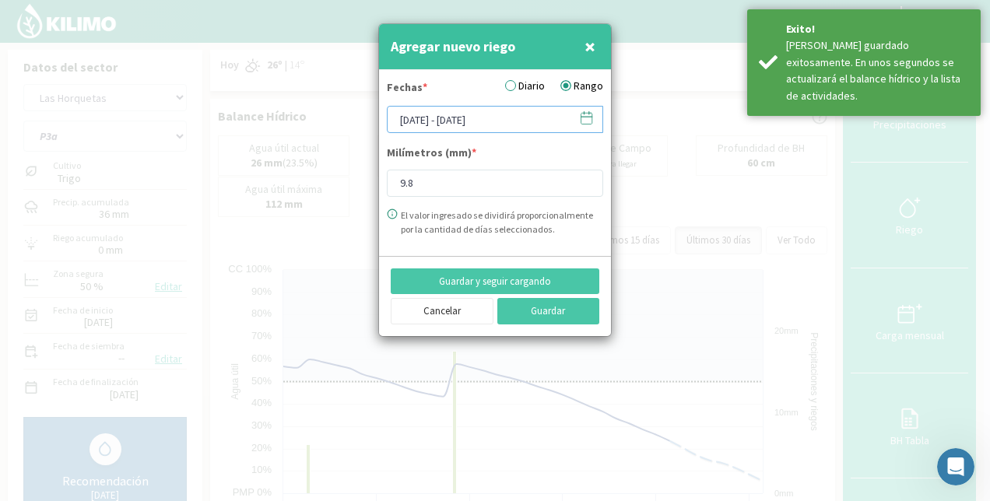
click at [483, 129] on input "[DATE] - [DATE]" at bounding box center [495, 119] width 216 height 27
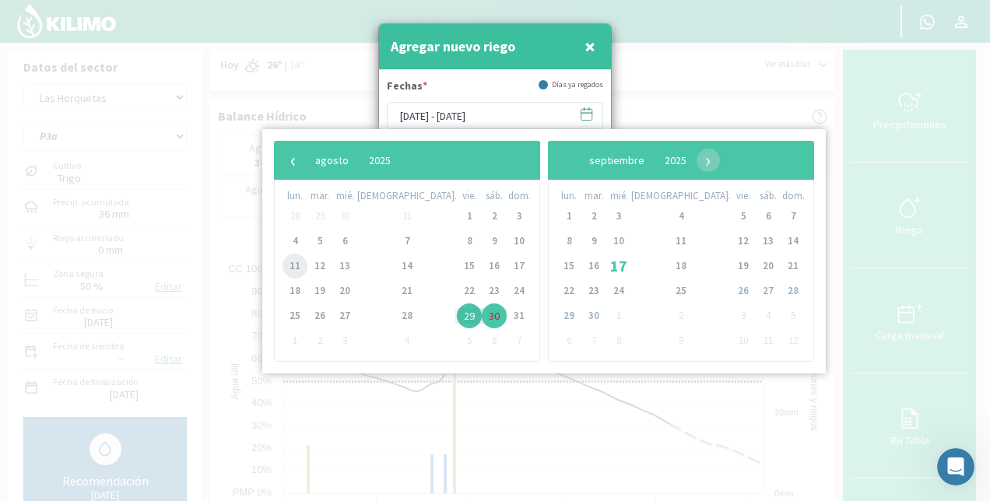
click at [293, 265] on span "11" at bounding box center [295, 266] width 25 height 25
click at [395, 262] on span "14" at bounding box center [407, 266] width 25 height 25
type input "[DATE] - [DATE]"
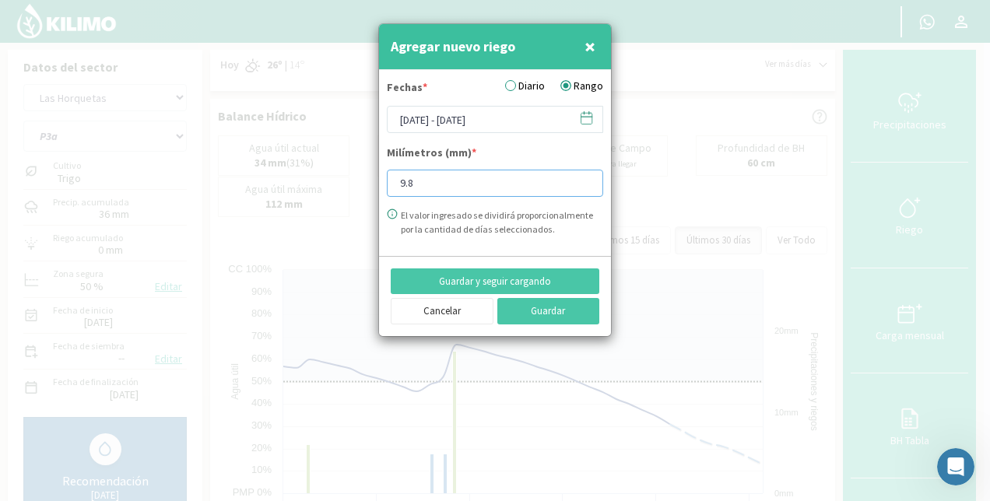
drag, startPoint x: 430, startPoint y: 178, endPoint x: 357, endPoint y: 192, distance: 74.4
click at [357, 192] on div "Agregar nuevo riego × Fechas * Diario Rango [DATE] - [DATE] Milímetros (mm) * 9…" at bounding box center [495, 250] width 990 height 501
type input "42.86"
click at [546, 304] on button "Guardar" at bounding box center [549, 311] width 103 height 26
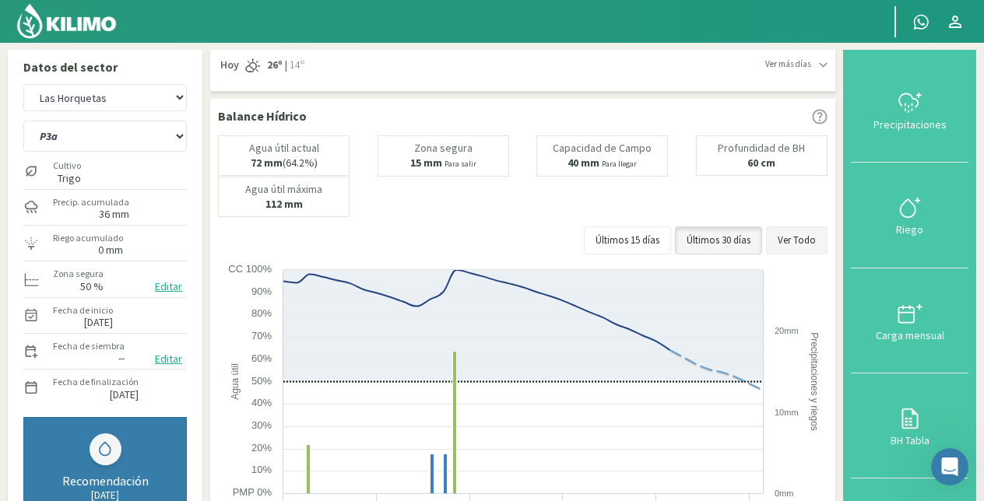
click at [788, 232] on button "Ver Todo" at bounding box center [797, 241] width 62 height 28
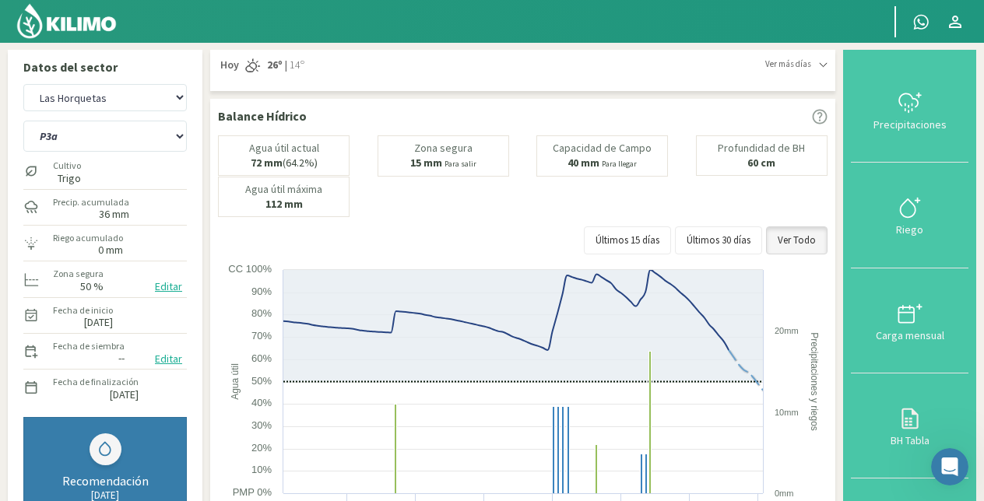
scroll to position [438, 0]
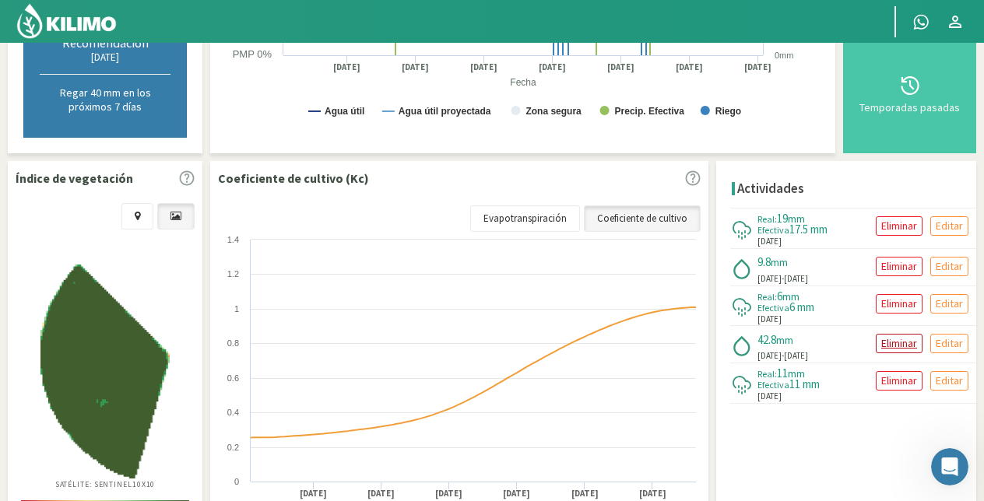
click at [904, 340] on p "Eliminar" at bounding box center [899, 344] width 36 height 18
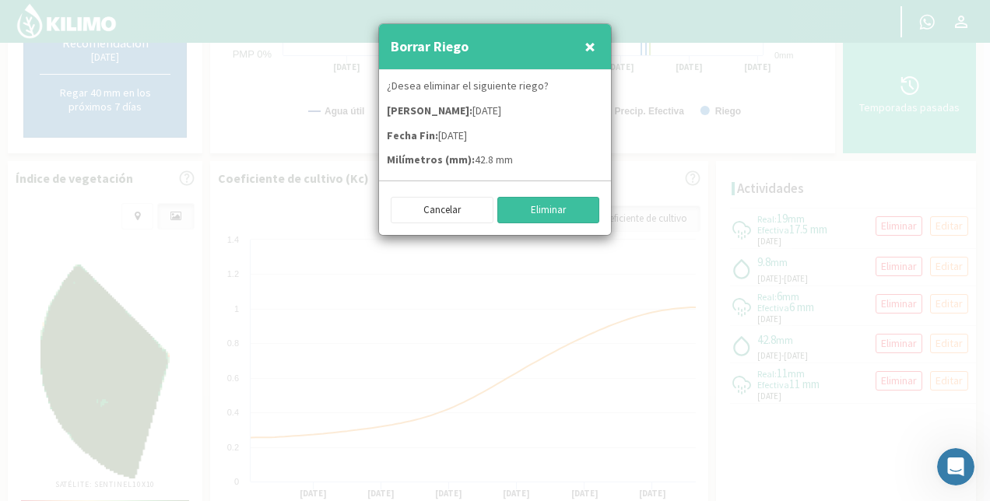
click at [543, 204] on button "Eliminar" at bounding box center [549, 210] width 103 height 26
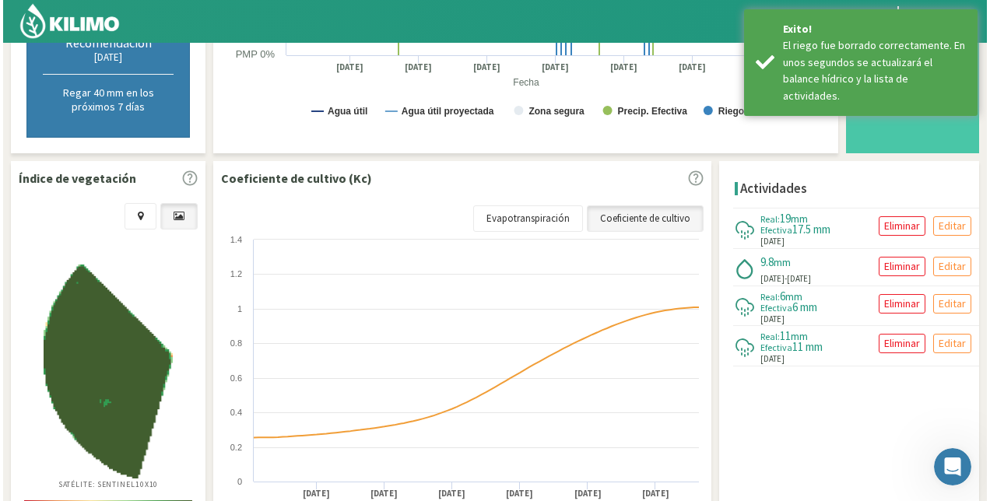
scroll to position [0, 0]
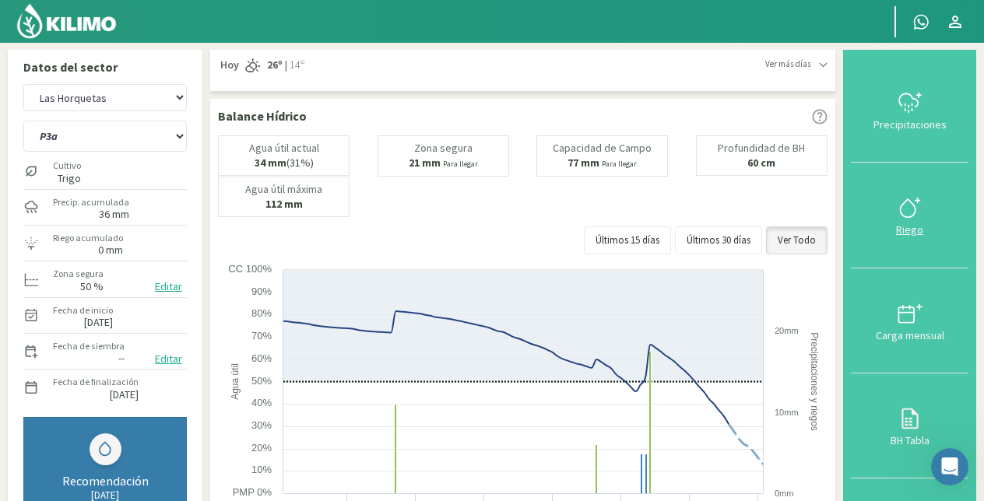
click at [897, 213] on div at bounding box center [910, 207] width 108 height 25
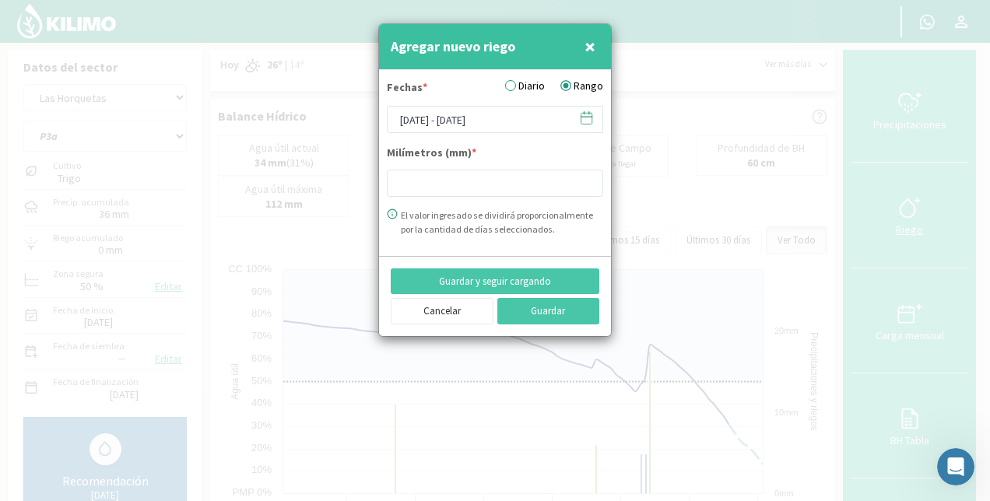
type input "9.8"
click at [461, 111] on input "[DATE] - [DATE]" at bounding box center [495, 119] width 216 height 27
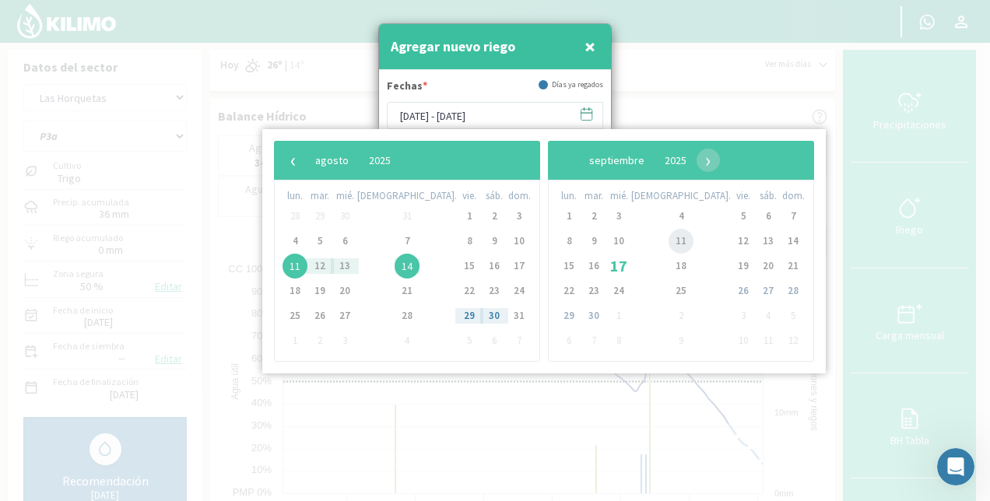
click at [669, 240] on span "11" at bounding box center [681, 241] width 25 height 25
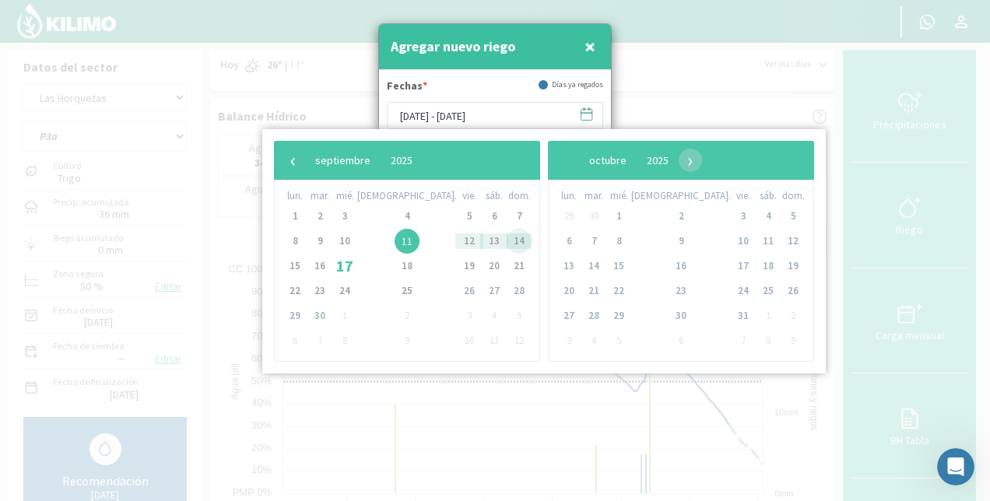
click at [507, 243] on span "14" at bounding box center [519, 241] width 25 height 25
type input "[DATE] - [DATE]"
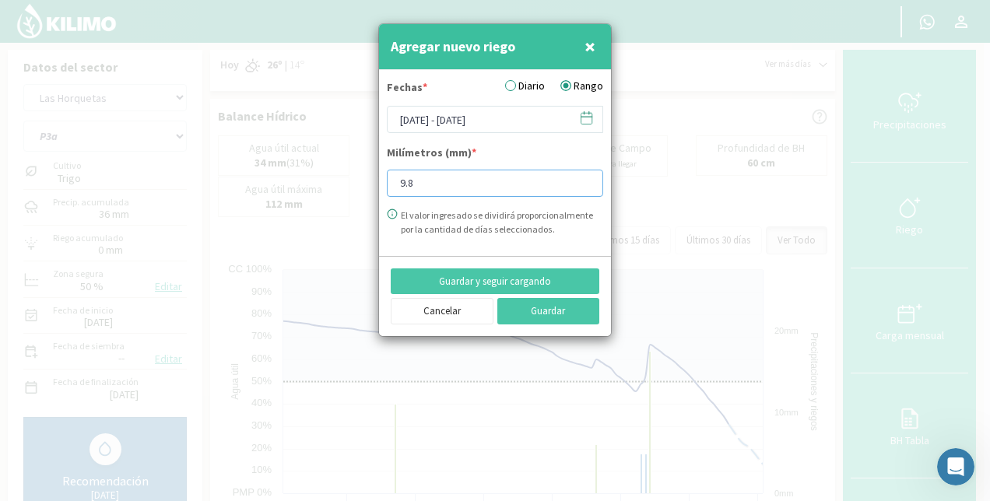
drag, startPoint x: 441, startPoint y: 183, endPoint x: 322, endPoint y: 201, distance: 120.5
click at [322, 201] on div "Agregar nuevo riego × Fechas * Diario Rango [DATE] - [DATE] Milímetros (mm) * 9…" at bounding box center [495, 250] width 990 height 501
type input "42.86"
click at [545, 308] on button "Guardar" at bounding box center [549, 311] width 103 height 26
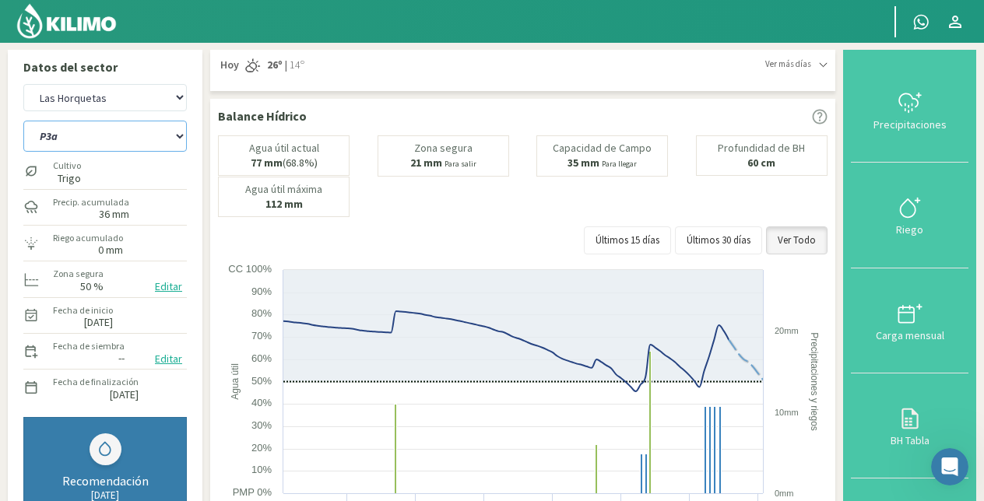
click at [97, 140] on select "P10 P12 P14 P1a P1c P2a P2b P3a P3c P4c P5b P5c P6c P7c P8a P8b" at bounding box center [105, 136] width 164 height 31
select select "120: Object"
click at [23, 121] on select "P10 P12 P14 P1a P1c P2a P2b P3a P3c P4c P5b P5c P6c P7c P8a P8b" at bounding box center [105, 136] width 164 height 31
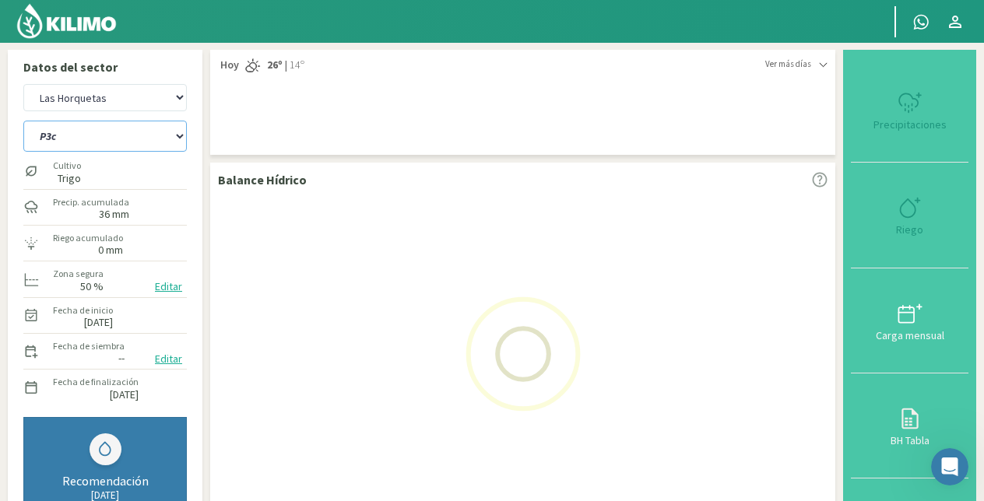
select select "17: Object"
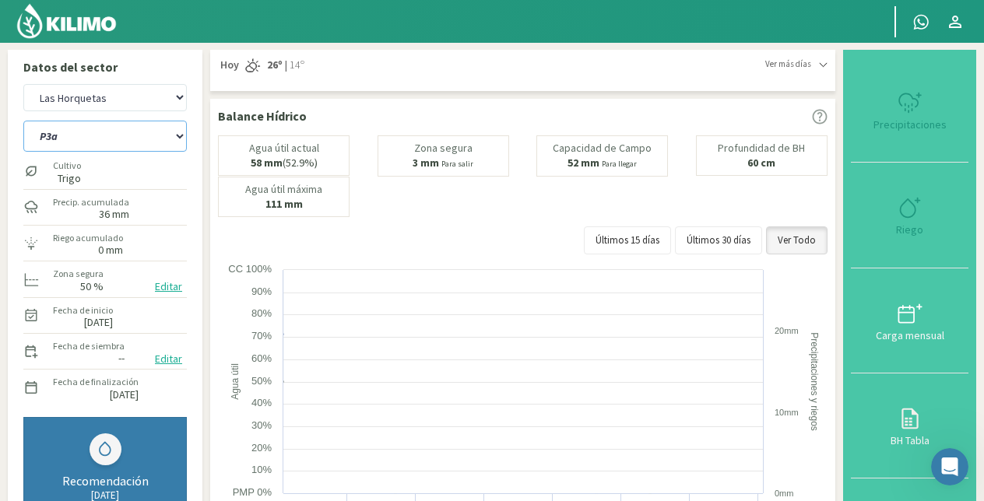
select select "136: Object"
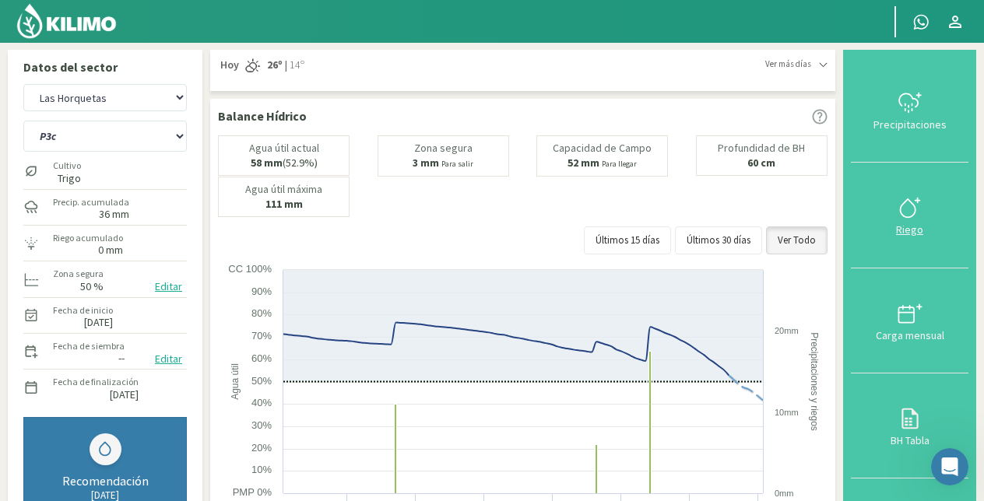
click at [899, 209] on div at bounding box center [910, 207] width 108 height 25
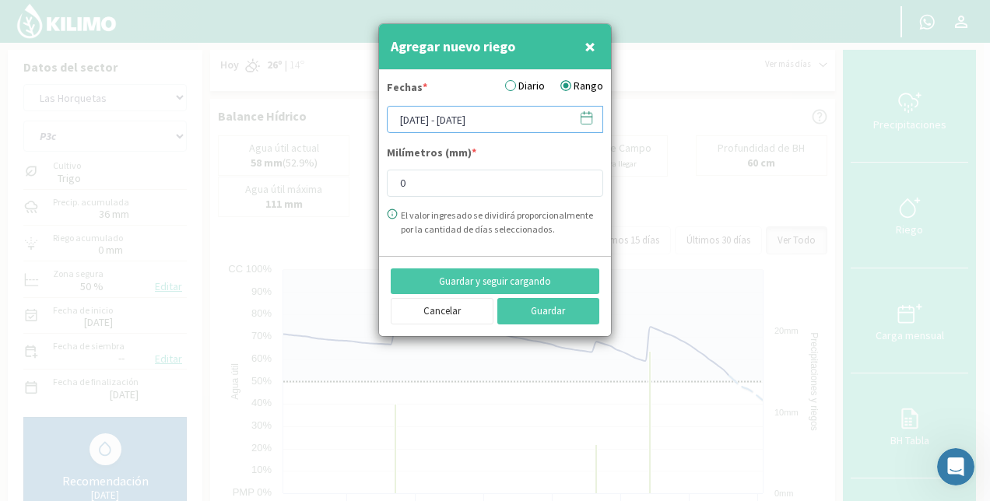
click at [481, 118] on input "[DATE] - [DATE]" at bounding box center [495, 119] width 216 height 27
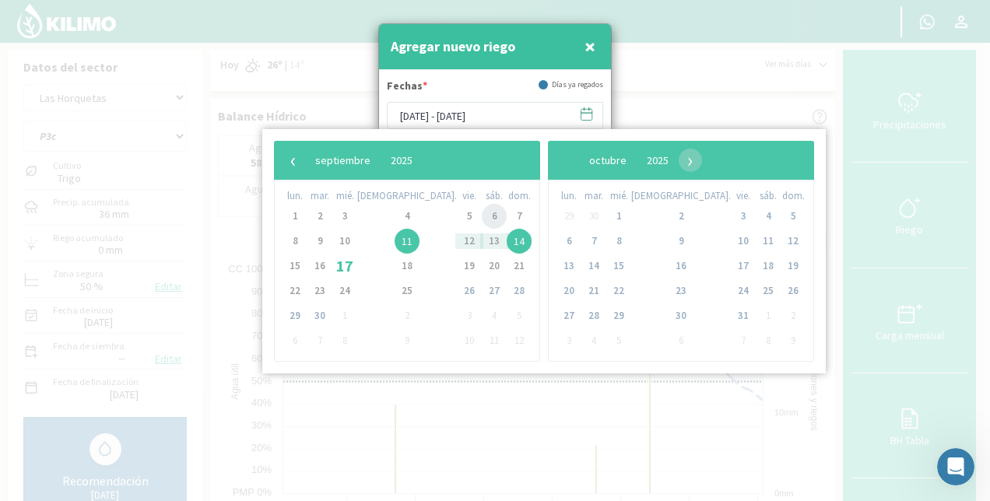
click at [482, 220] on span "6" at bounding box center [494, 216] width 25 height 25
click at [357, 234] on span "10" at bounding box center [344, 241] width 25 height 25
type input "[DATE] - [DATE]"
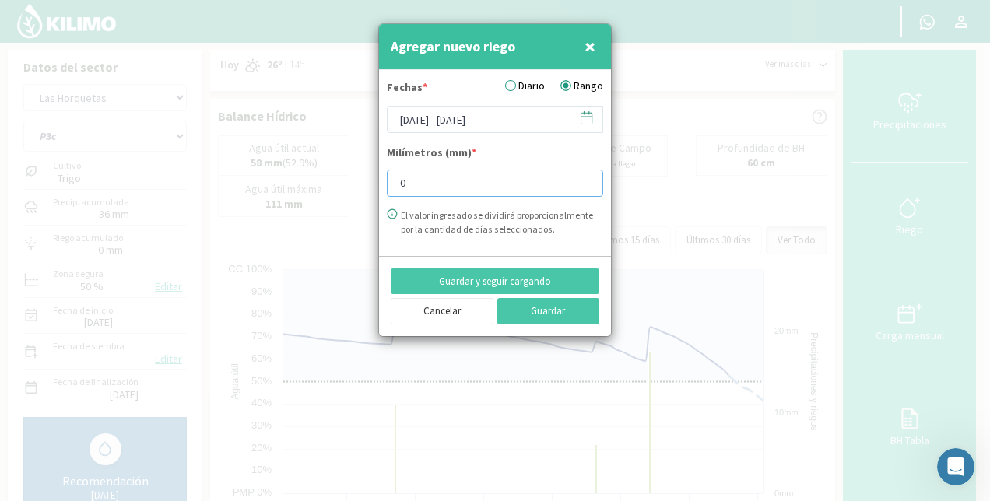
drag, startPoint x: 425, startPoint y: 185, endPoint x: 338, endPoint y: 198, distance: 88.1
click at [338, 198] on div "Agregar nuevo riego × Fechas * Diario Rango [DATE] - [DATE] Milímetros (mm) * 0…" at bounding box center [495, 250] width 990 height 501
type input "31.84"
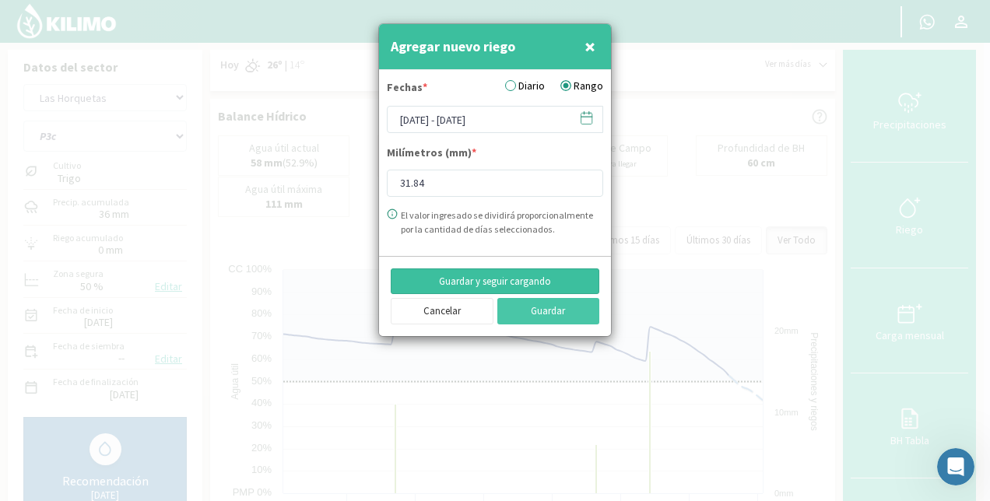
click at [530, 278] on button "Guardar y seguir cargando" at bounding box center [495, 282] width 209 height 26
click at [466, 125] on input "[DATE] - [DATE]" at bounding box center [495, 119] width 216 height 27
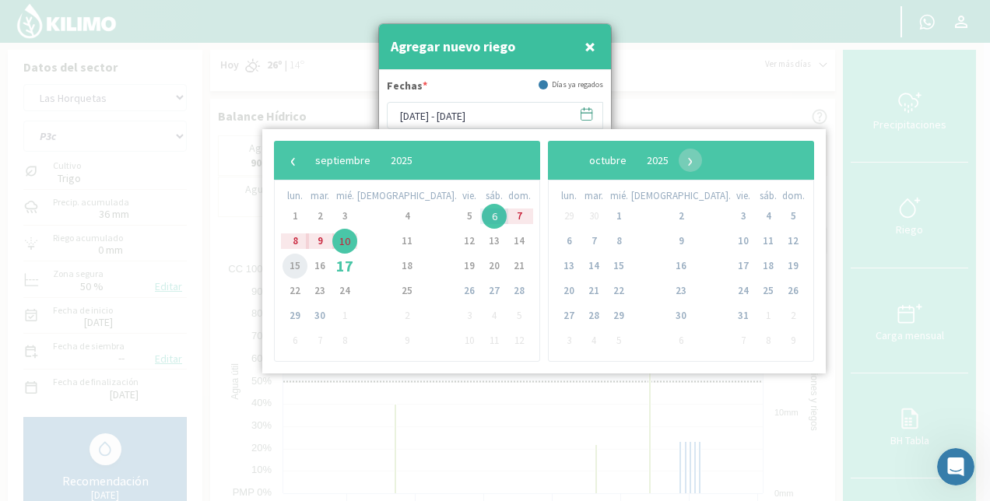
click at [287, 263] on span "15" at bounding box center [295, 266] width 25 height 25
click at [324, 262] on span "16" at bounding box center [320, 266] width 25 height 25
type input "[DATE] - [DATE]"
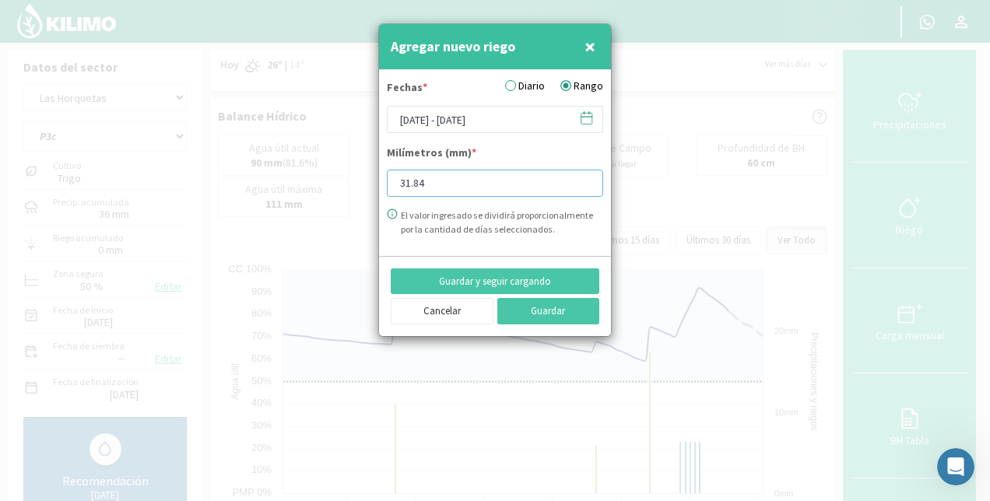
drag, startPoint x: 437, startPoint y: 185, endPoint x: 363, endPoint y: 201, distance: 75.6
click at [363, 201] on div "Agregar nuevo riego × Fechas * Diario Rango [DATE] - [DATE] Milímetros (mm) * 3…" at bounding box center [495, 250] width 990 height 501
type input "16.73"
click at [552, 299] on button "Guardar" at bounding box center [549, 311] width 103 height 26
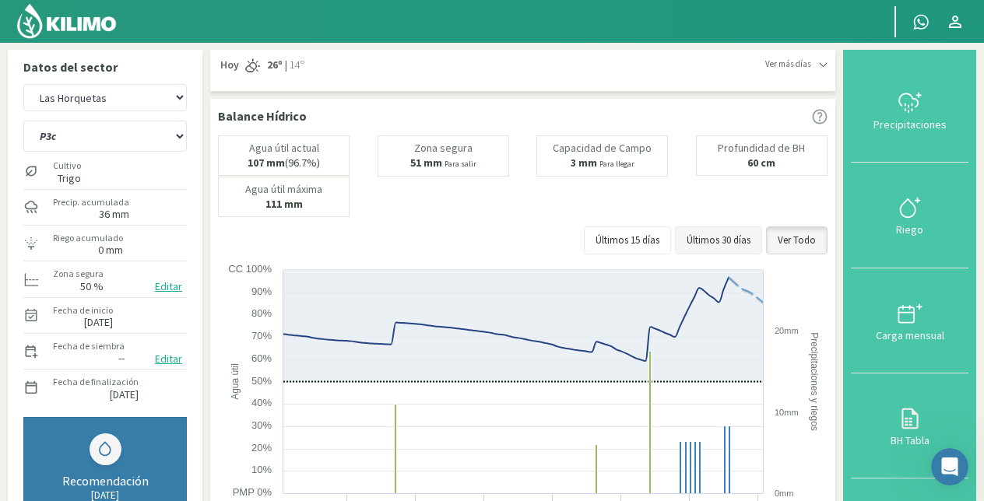
click at [740, 234] on button "Últimos 30 días" at bounding box center [718, 241] width 87 height 28
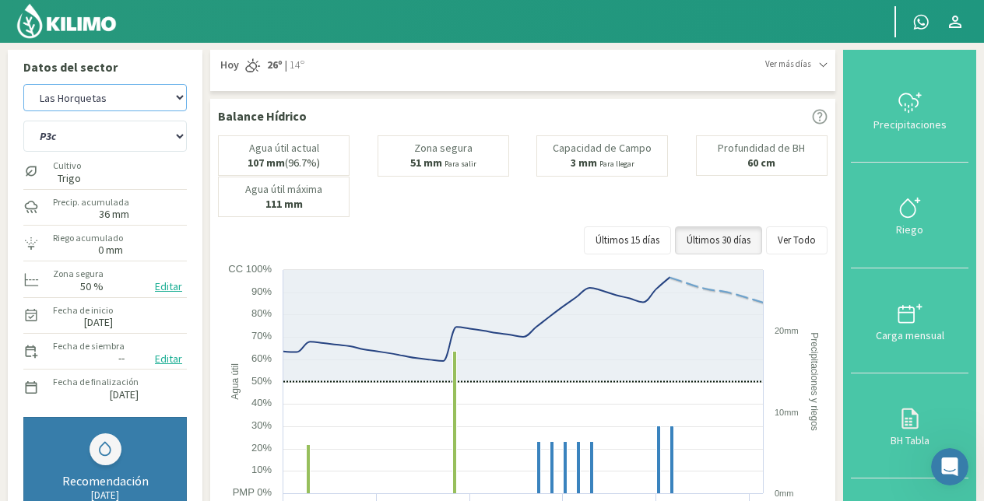
click at [97, 100] on select "El Espartillar - [PERSON_NAME] Las Horquetas" at bounding box center [105, 97] width 164 height 27
click at [23, 84] on select "El Espartillar - [PERSON_NAME] Las Horquetas" at bounding box center [105, 97] width 164 height 27
select select "18: Object"
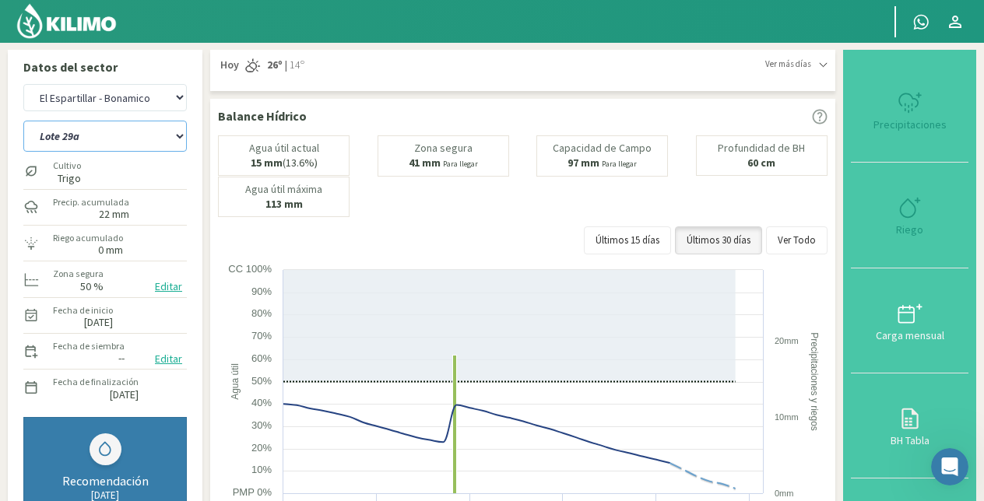
click at [93, 142] on select "Lote 29a Lote 29c Lote 30b Lote 30c" at bounding box center [105, 136] width 164 height 31
select select "147: Object"
click at [23, 121] on select "Lote 29a Lote 29c Lote 30b Lote 30c" at bounding box center [105, 136] width 164 height 31
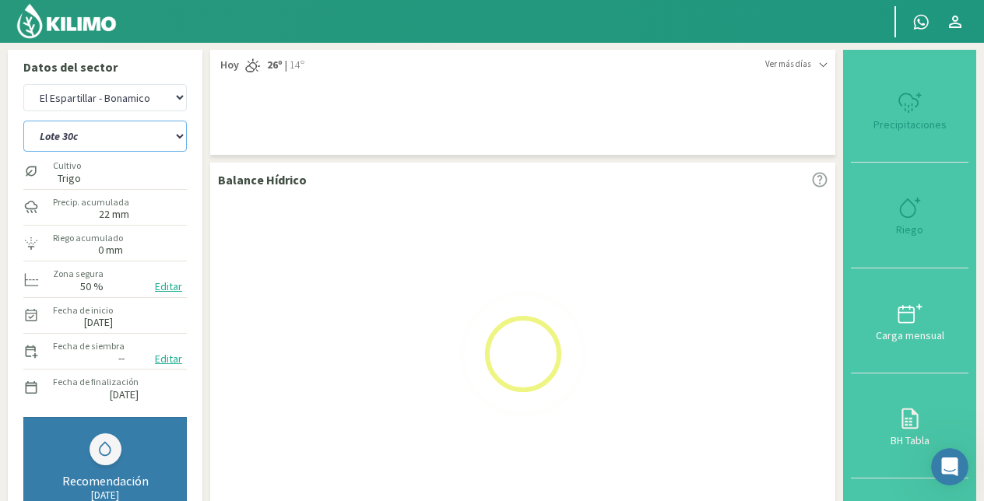
select select "20: Object"
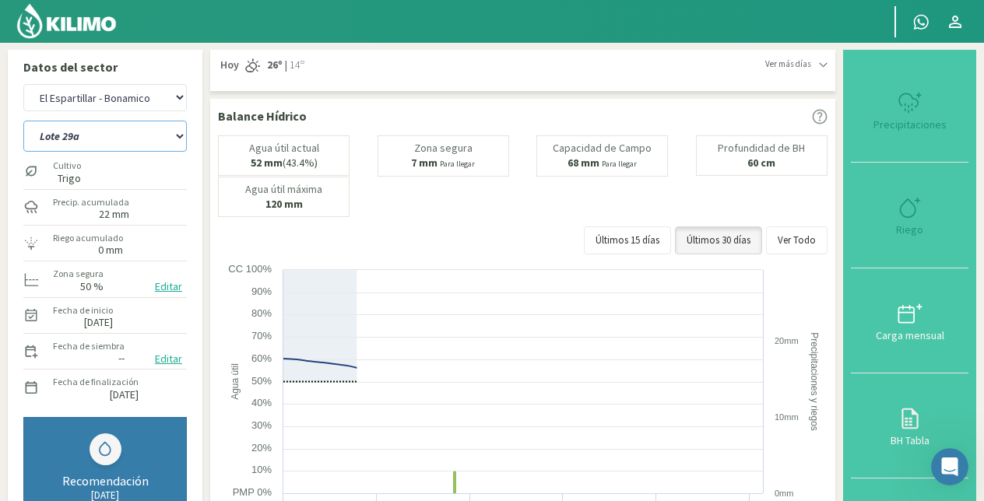
select select "151: Object"
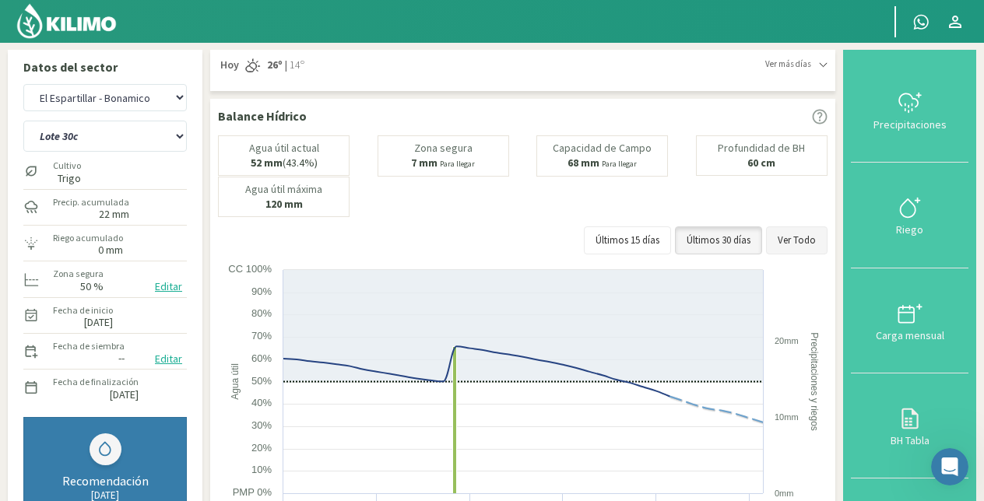
click at [795, 235] on button "Ver Todo" at bounding box center [797, 241] width 62 height 28
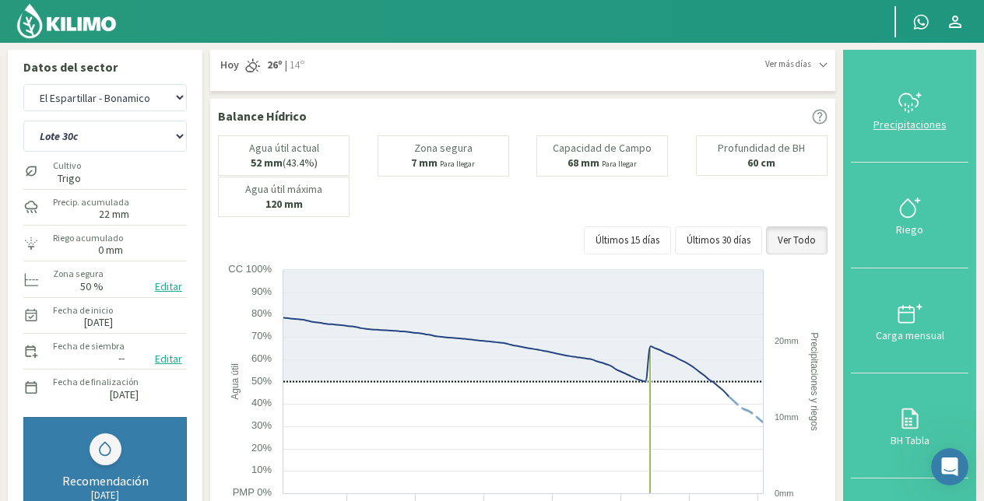
click at [917, 110] on icon at bounding box center [910, 102] width 25 height 25
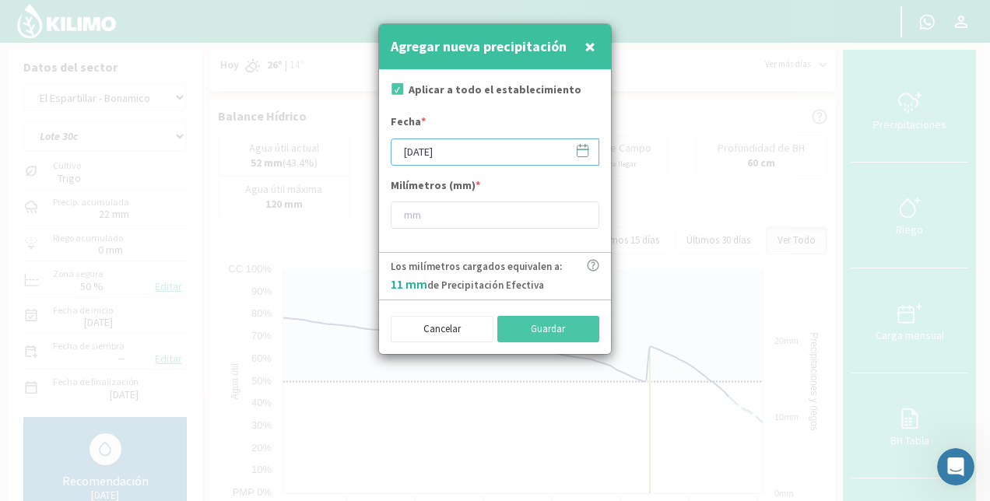
click at [458, 153] on input "[DATE]" at bounding box center [495, 152] width 209 height 27
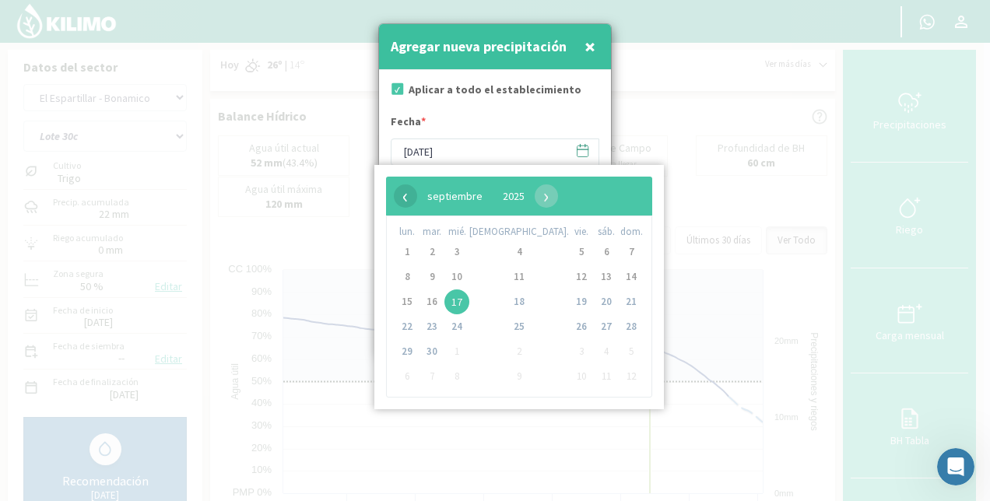
click at [410, 195] on span "‹" at bounding box center [405, 196] width 23 height 23
click at [507, 277] on span "10" at bounding box center [519, 277] width 25 height 25
type input "[DATE]"
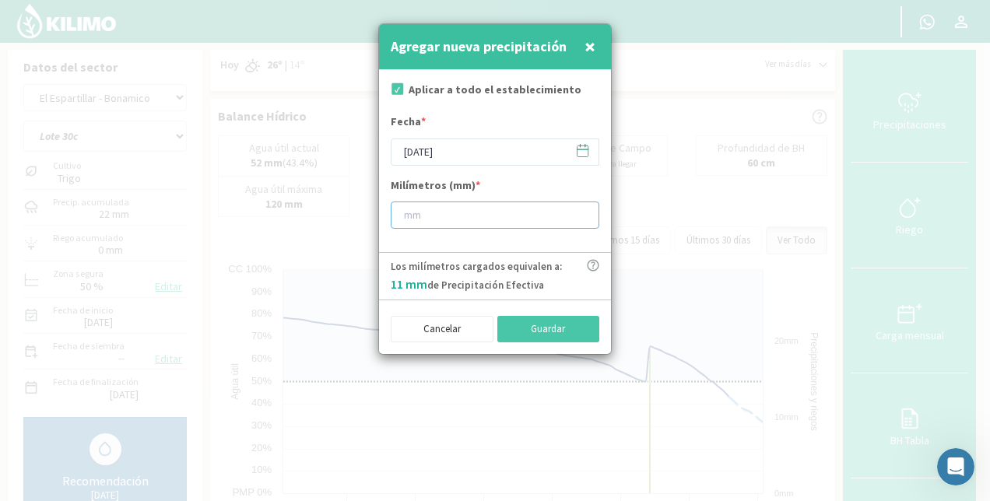
click at [433, 216] on input "number" at bounding box center [495, 215] width 209 height 27
type input "10"
click at [547, 322] on button "Guardar" at bounding box center [549, 329] width 103 height 26
type input "[DATE]"
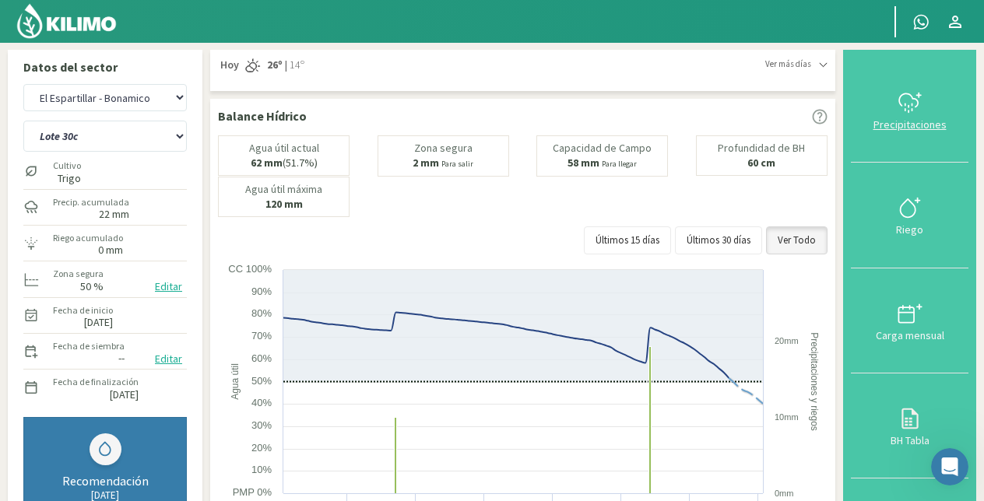
click at [908, 116] on svg-icon at bounding box center [910, 111] width 25 height 14
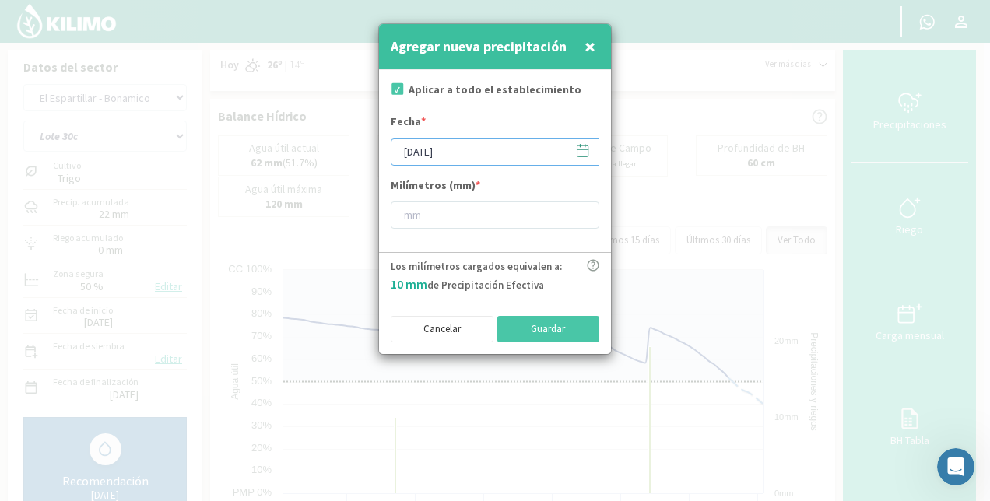
click at [451, 153] on input "[DATE]" at bounding box center [495, 152] width 209 height 27
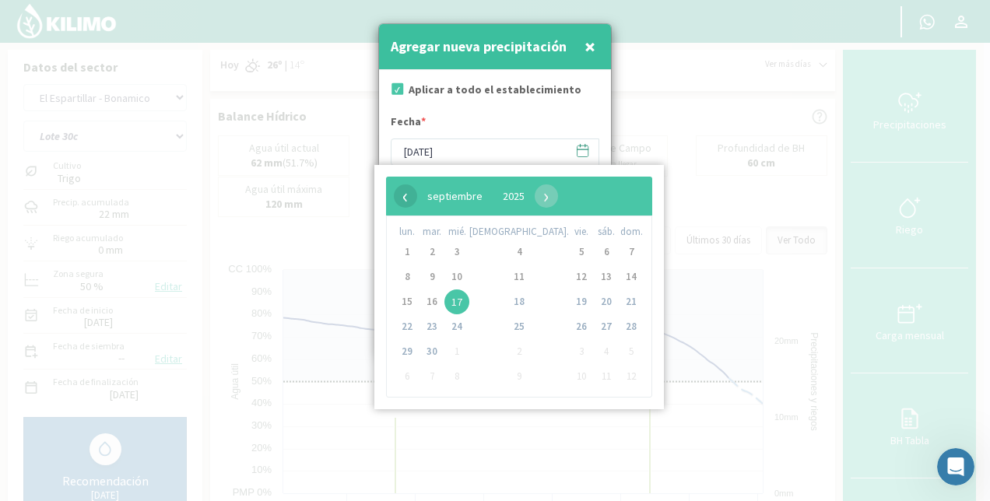
click at [399, 197] on span "‹" at bounding box center [405, 196] width 23 height 23
click at [465, 322] on span "20" at bounding box center [457, 327] width 25 height 25
type input "[DATE]"
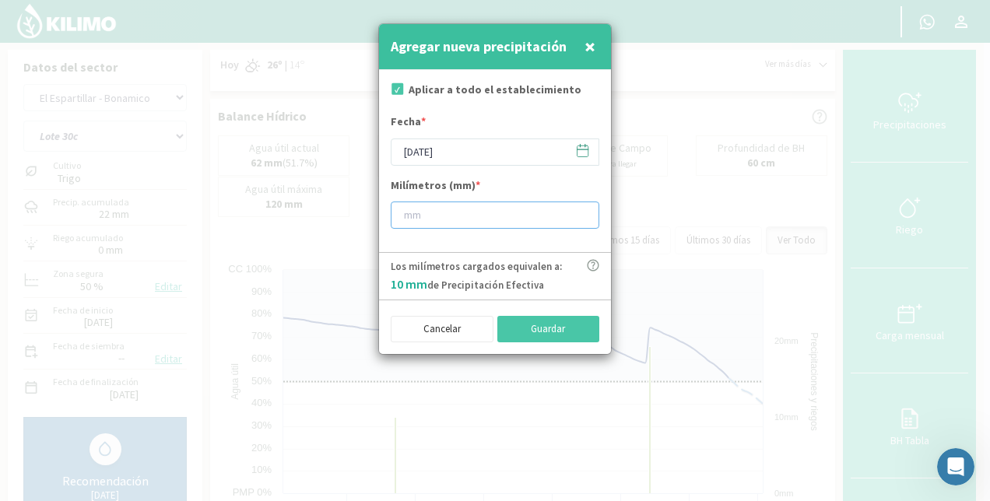
click at [450, 214] on input "number" at bounding box center [495, 215] width 209 height 27
type input "5"
click at [551, 326] on button "Guardar" at bounding box center [549, 329] width 103 height 26
type input "[DATE]"
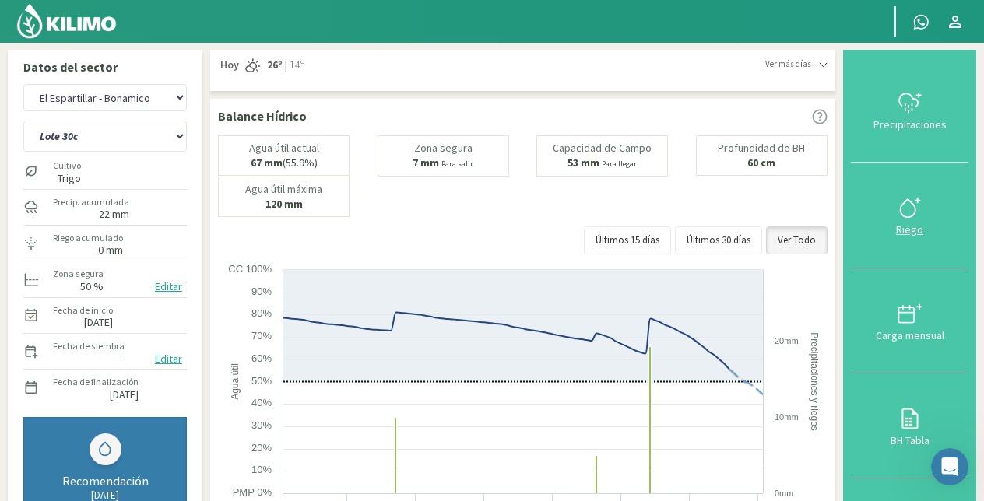
click at [907, 209] on icon at bounding box center [910, 207] width 25 height 25
